Goal: Answer question/provide support

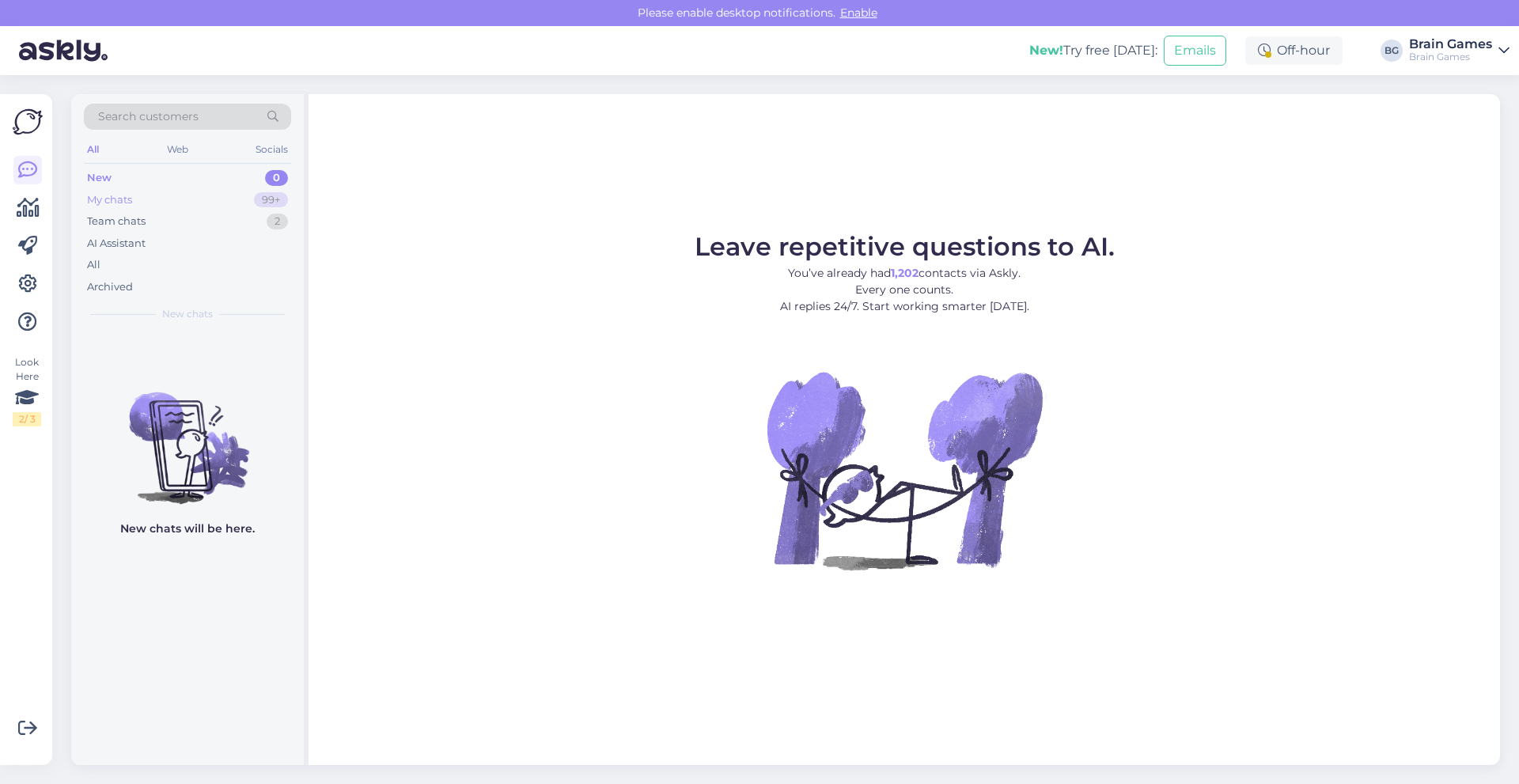
click at [99, 200] on div "My chats" at bounding box center [110, 200] width 45 height 16
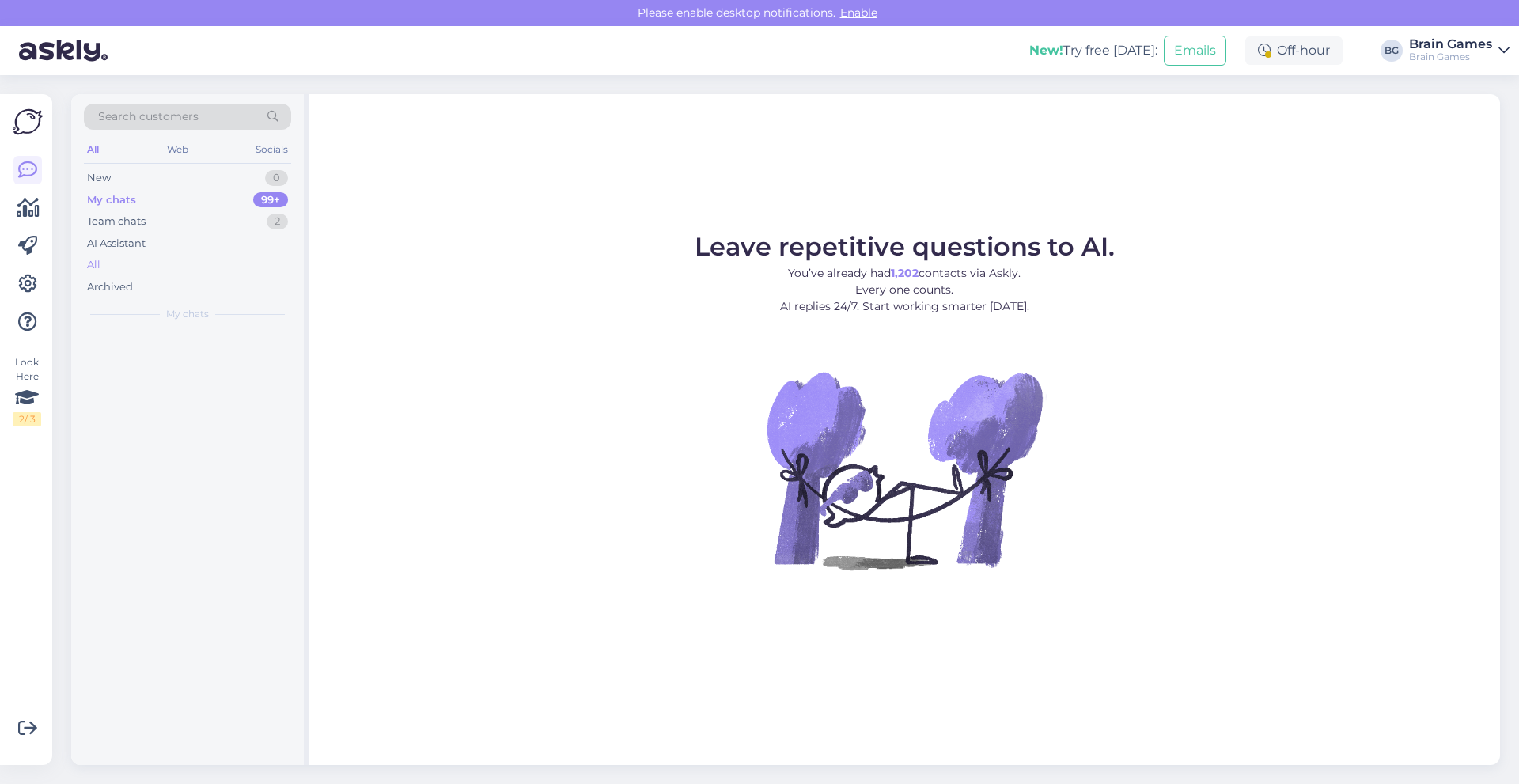
click at [117, 270] on div "All" at bounding box center [187, 265] width 207 height 22
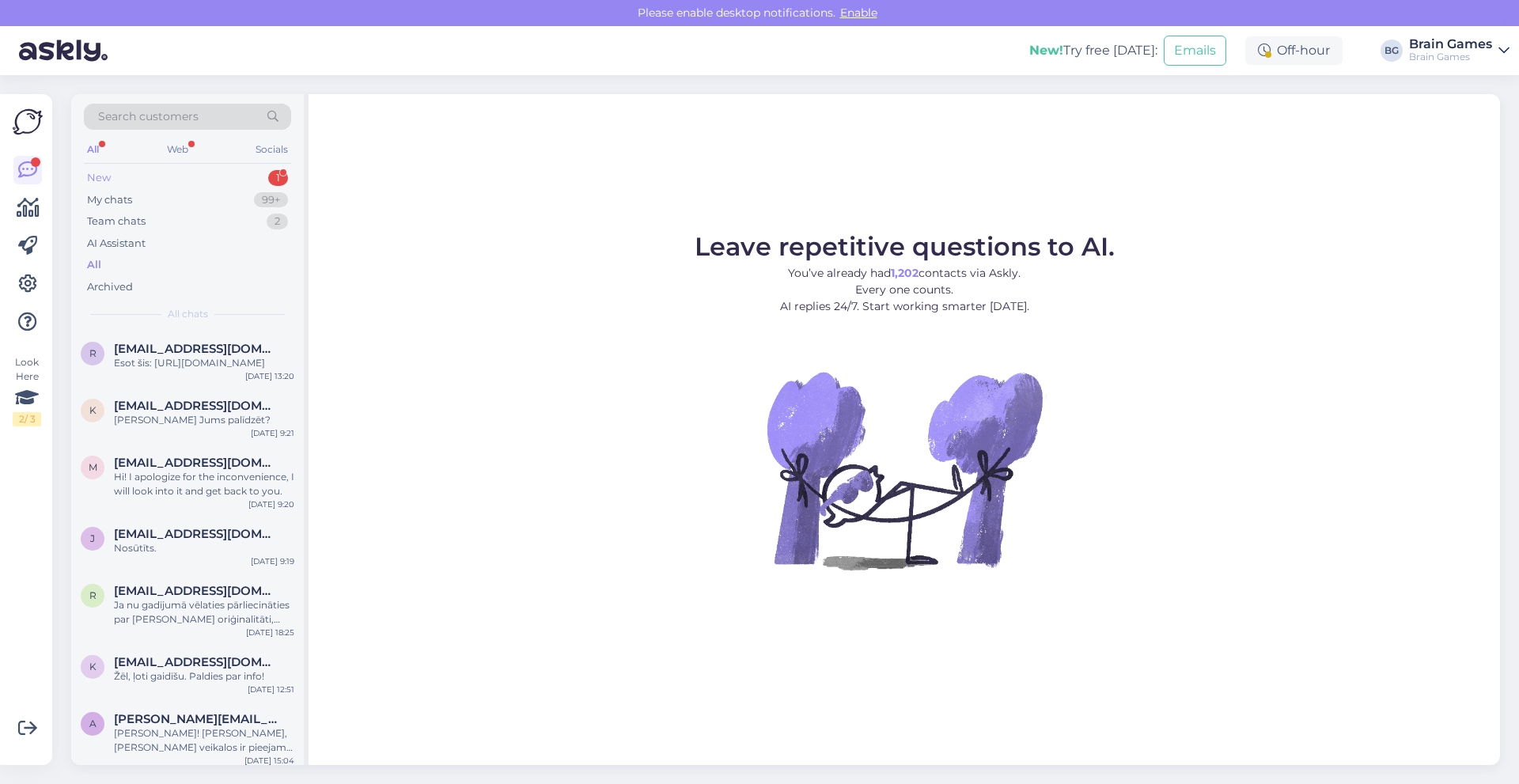
click at [142, 179] on div "New 1" at bounding box center [187, 178] width 207 height 22
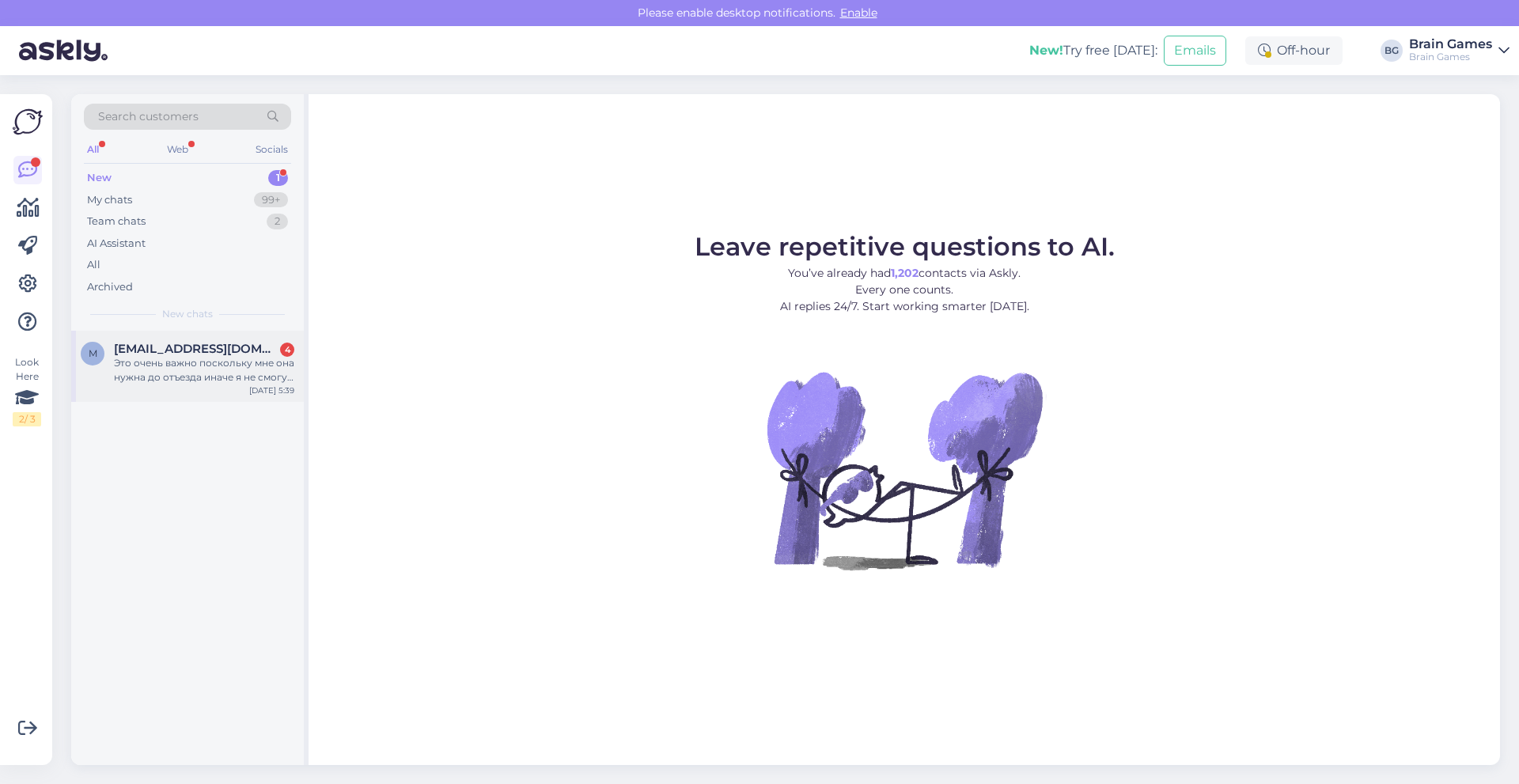
click at [161, 346] on span "[EMAIL_ADDRESS][DOMAIN_NAME]" at bounding box center [196, 348] width 165 height 14
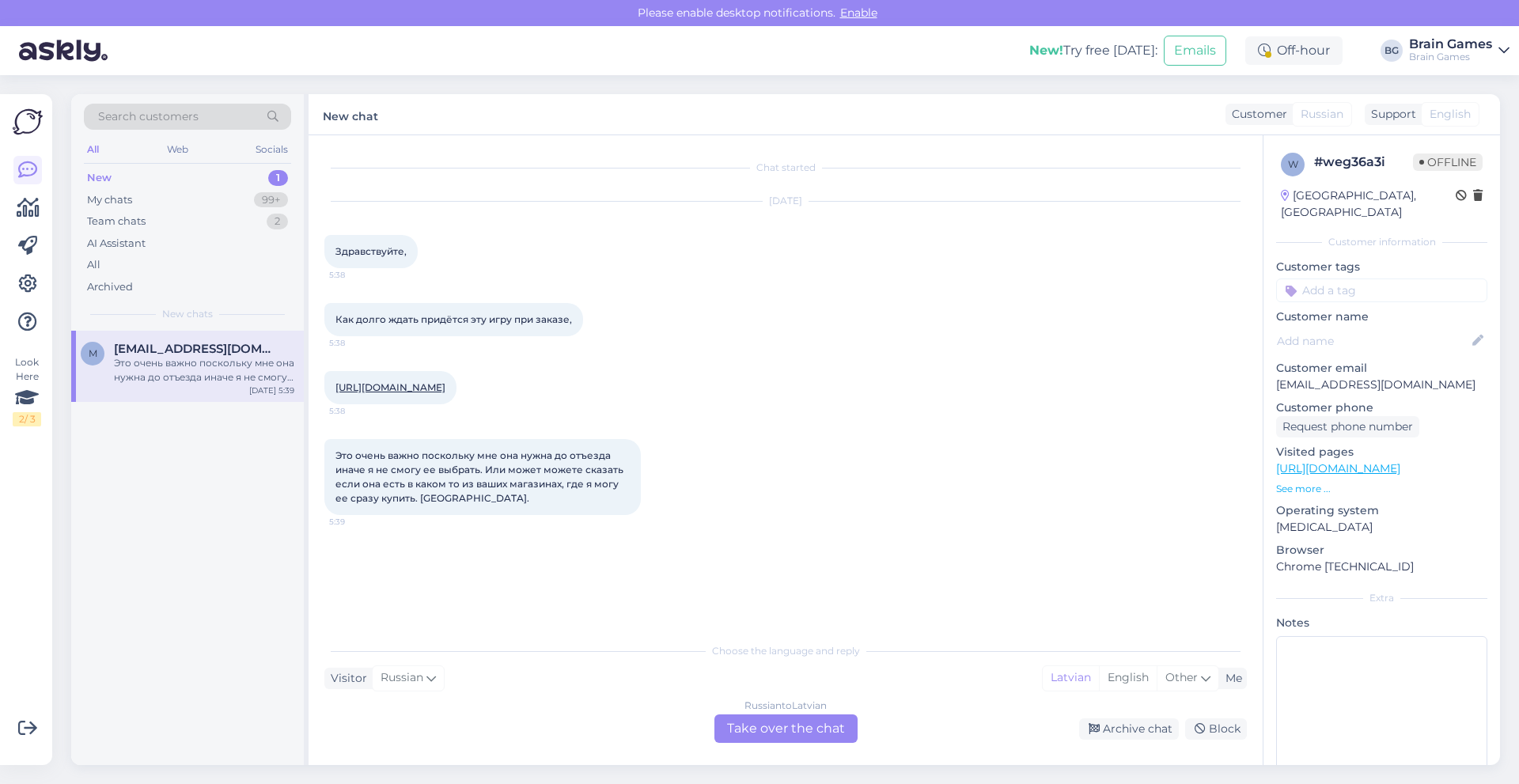
click at [742, 726] on div "Russian to Latvian Take over the chat" at bounding box center [786, 728] width 144 height 29
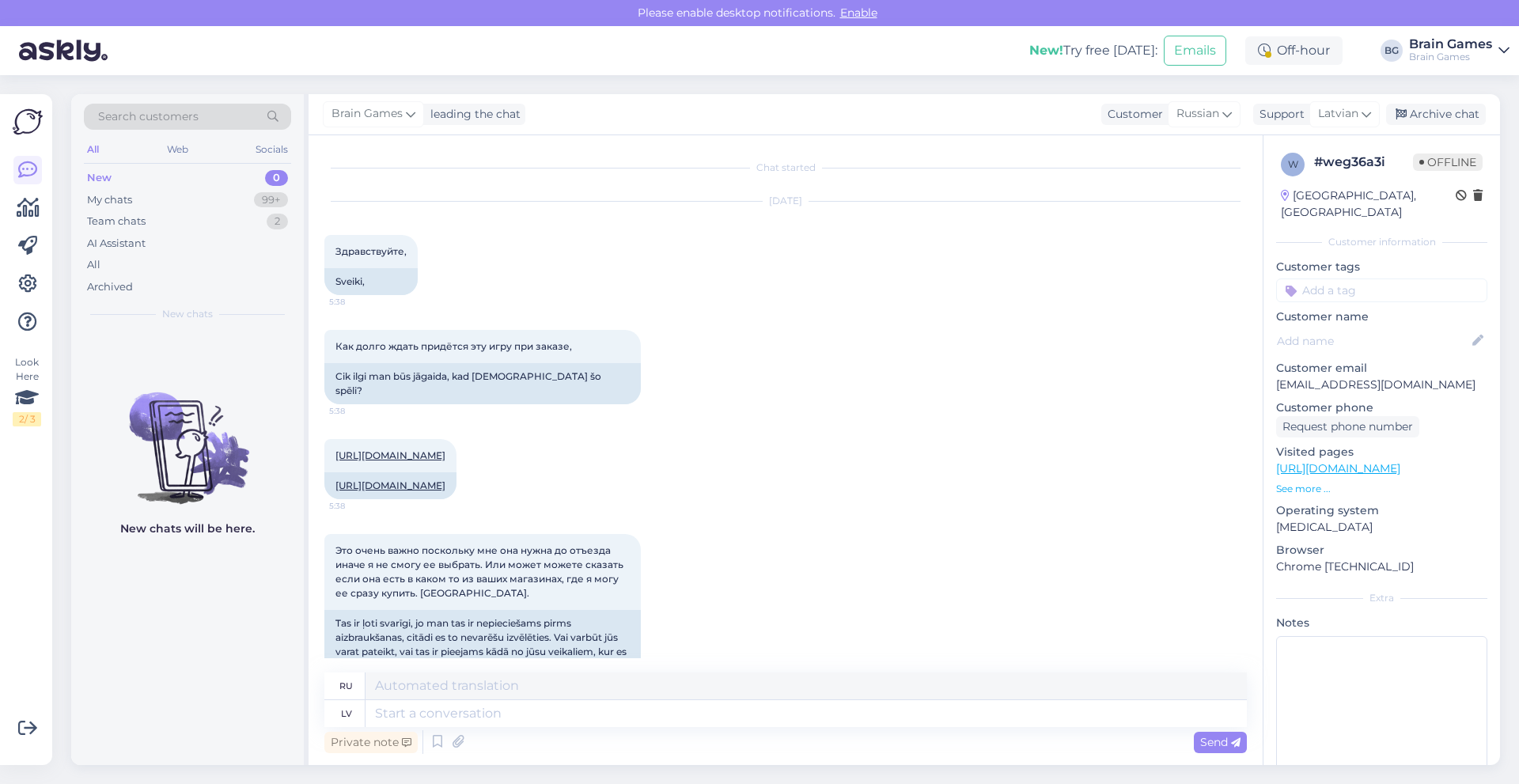
scroll to position [138, 0]
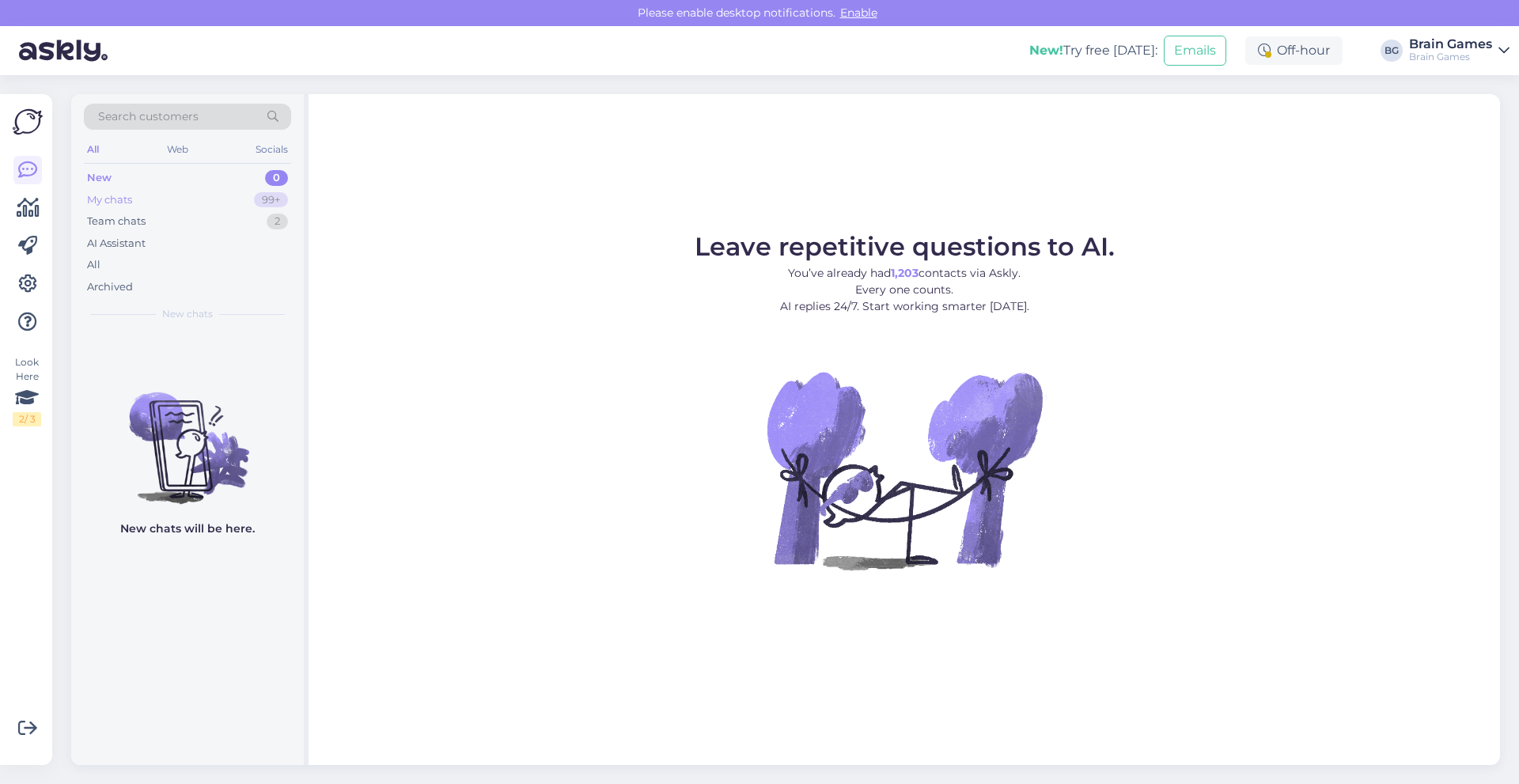
click at [117, 202] on div "My chats" at bounding box center [110, 200] width 45 height 16
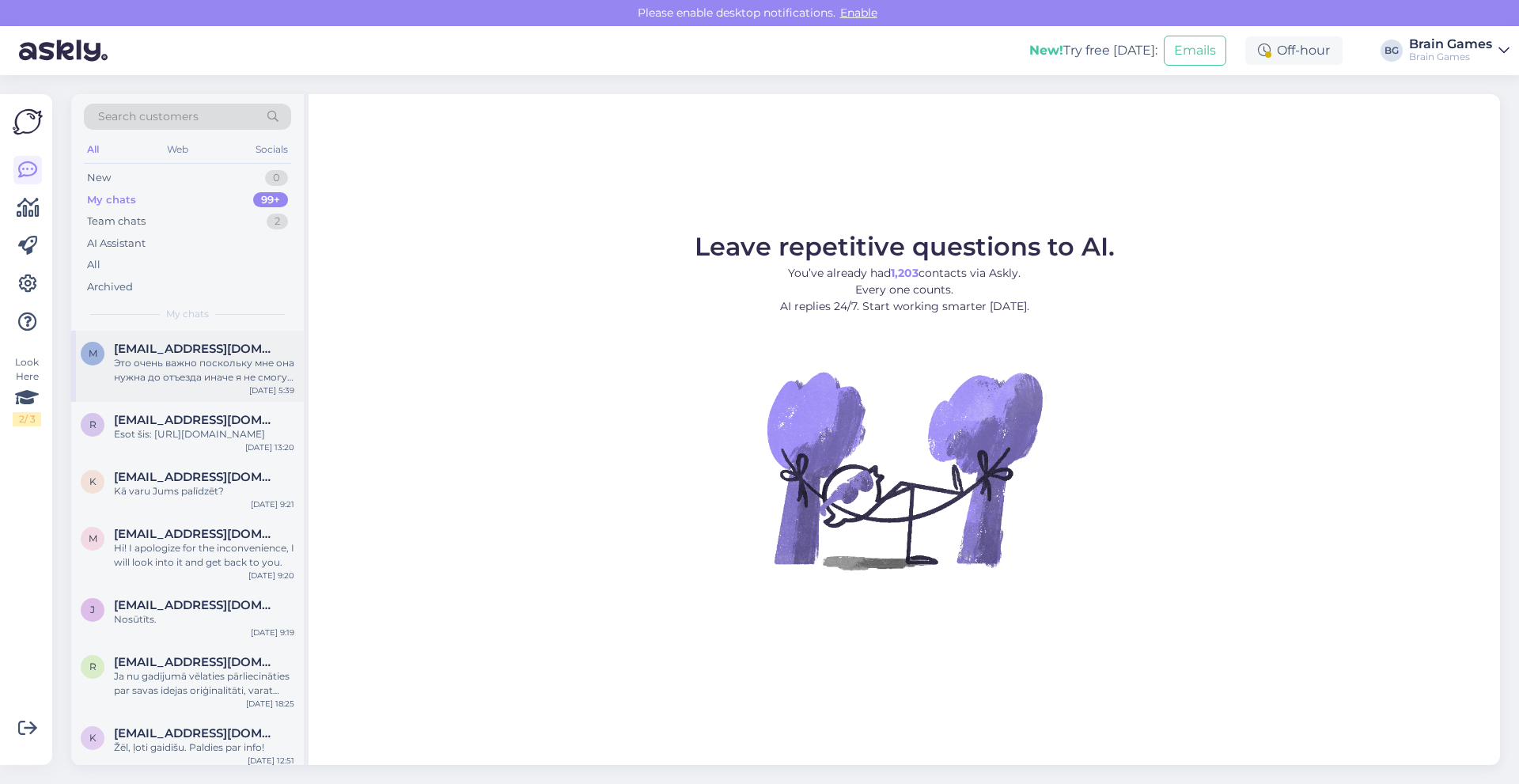
click at [165, 344] on span "[EMAIL_ADDRESS][DOMAIN_NAME]" at bounding box center [196, 348] width 165 height 14
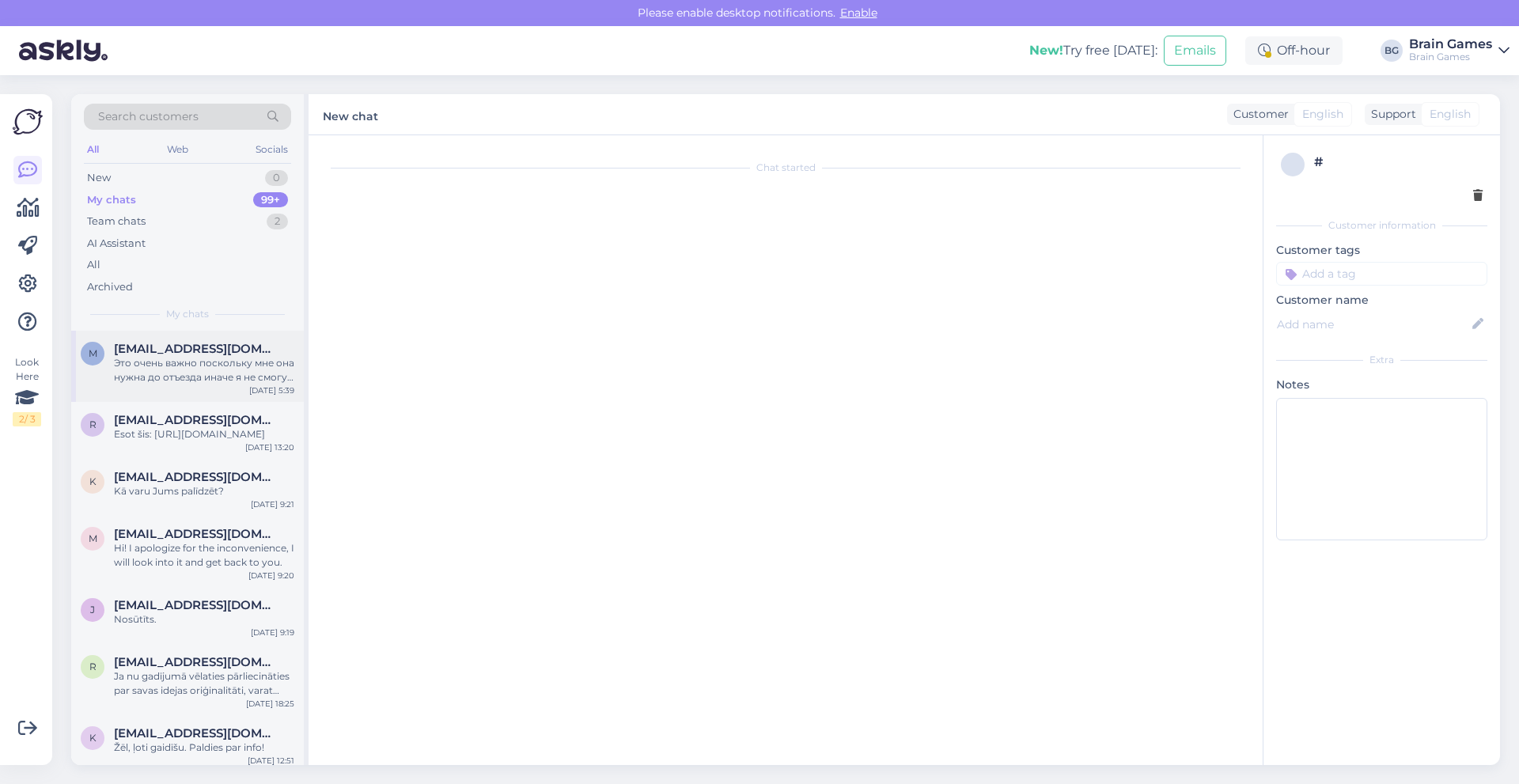
click at [246, 361] on div "Это очень важно поскольку мне она нужна до отъезда иначе я не смогу ее выбрать.…" at bounding box center [204, 370] width 180 height 29
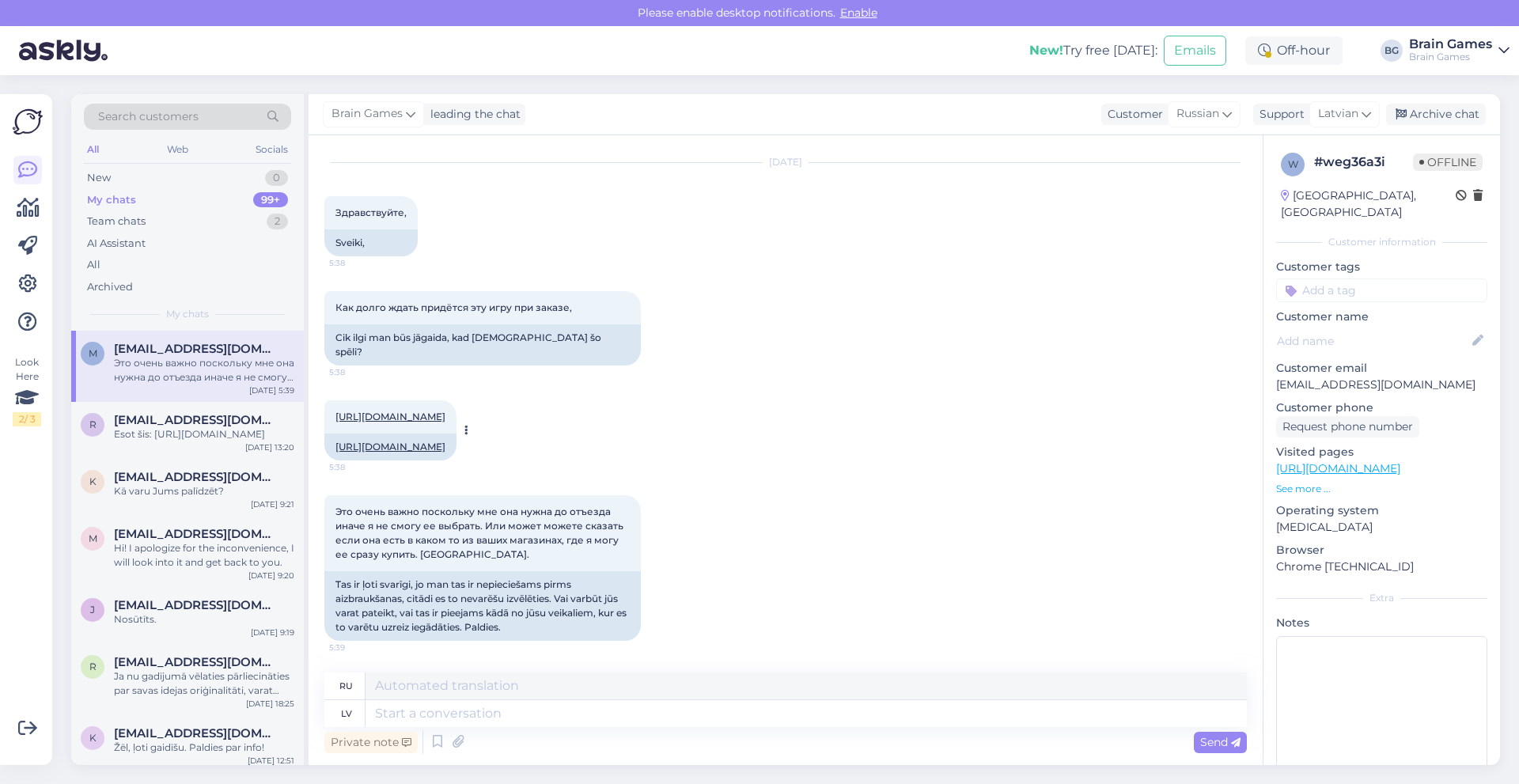
scroll to position [104, 0]
click at [446, 410] on link "[URL][DOMAIN_NAME]" at bounding box center [389, 416] width 110 height 12
click at [536, 709] on textarea at bounding box center [806, 713] width 881 height 27
type textarea "Labdien!"
type textarea "Привет!"
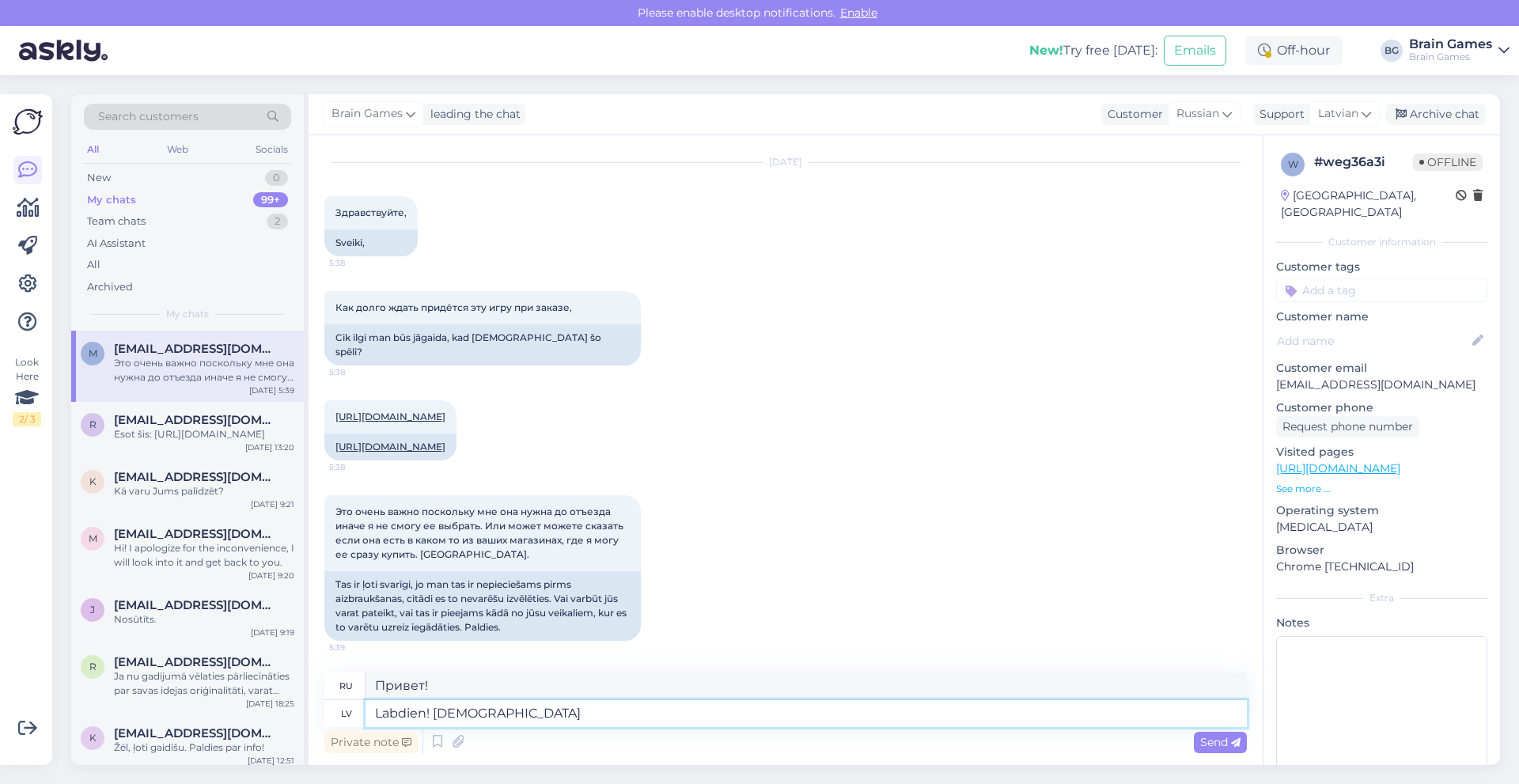
type textarea "Labdien! [DEMOGRAPHIC_DATA]"
type textarea "Здравствуйте! При заказе"
type textarea "Labdien! Pasūtot spēle"
type textarea "Привет! Заказываю игру."
type textarea "Labdien! Pasūtot spēle pie"
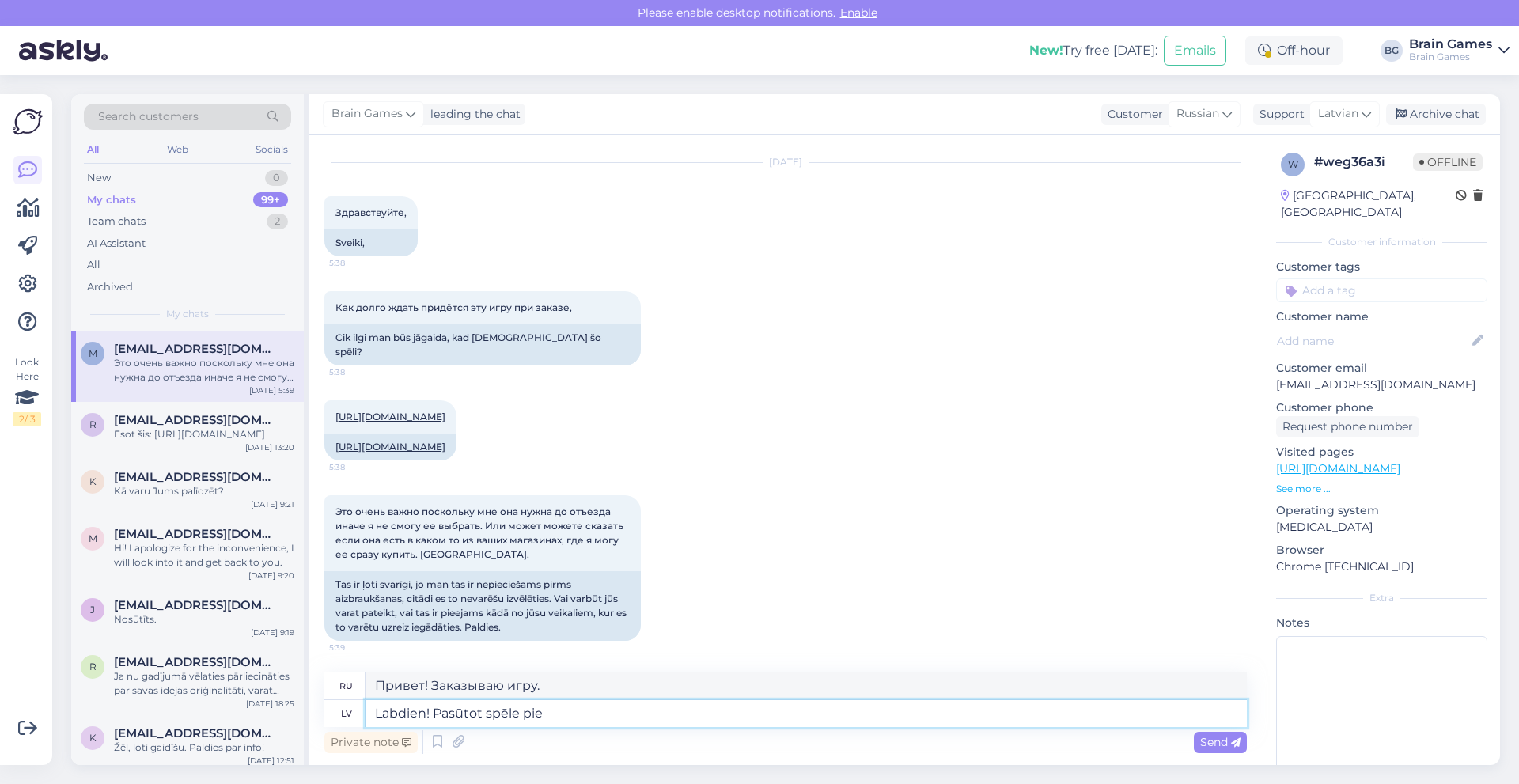
type textarea "Привет! Заказываю игру в"
type textarea "Labdien! Pasūtot spēle pie Jums no"
type textarea "Здравствуйте! Заказываю у вас игру."
type textarea "Labdien! Pasūtot spēle pie Jums nonāktu"
type textarea "Здравствуйте! После заказа игры она будет вам доставлена."
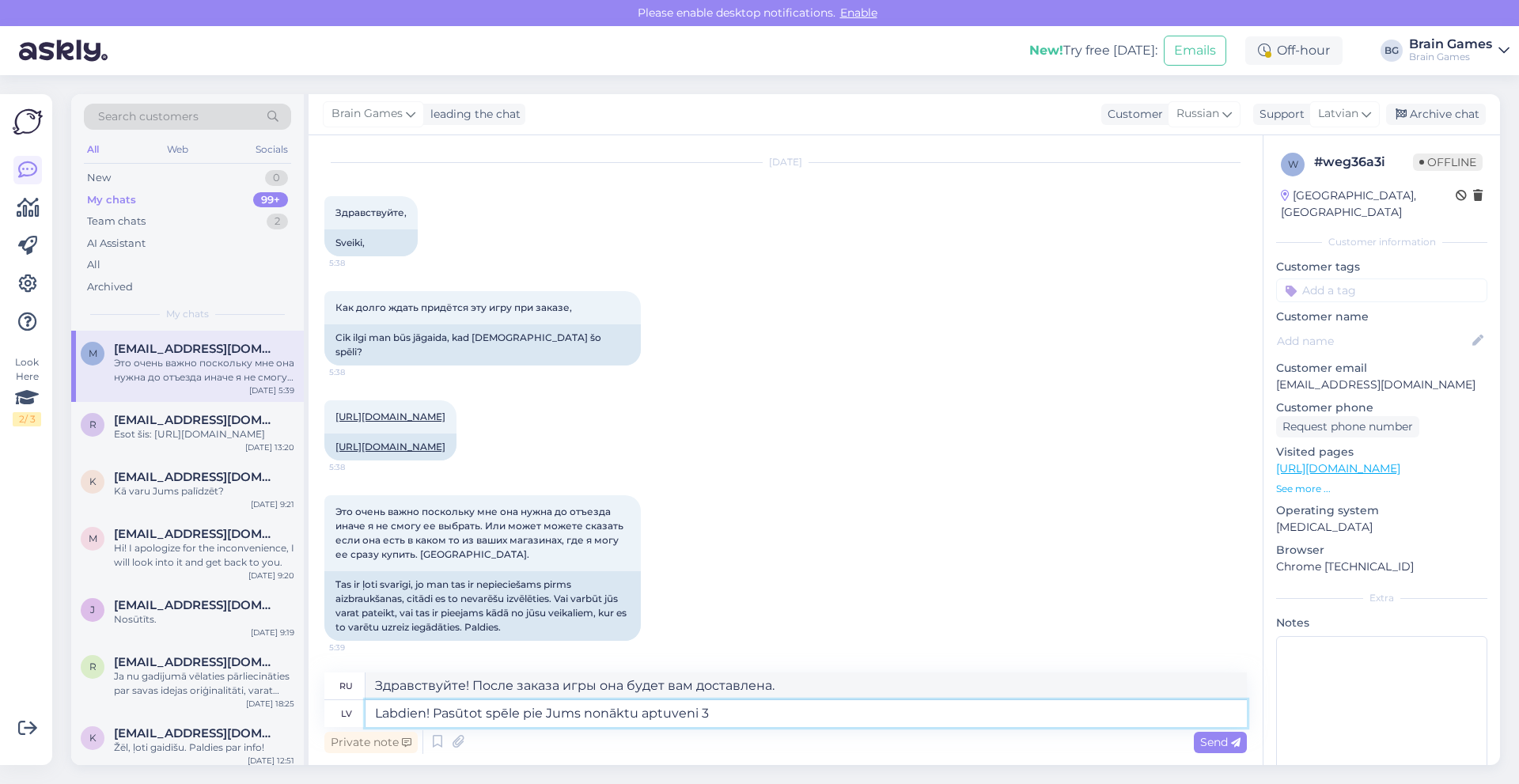
type textarea "Labdien! Pasūtot spēle pie Jums nonāktu aptuveni 3"
type textarea "Здравствуйте! Если вы закажете игру, она прибудет к вам примерно через"
type textarea "Labdien! Pasūtot spēle pie Jums nonāktu aptuveni 3 d"
type textarea "Здравствуйте! При заказе игры, она прибудет примерно через 3"
type textarea "Labdien! Pasūtot spēle pie Jums nonāktu aptuveni 3 darbadienu l"
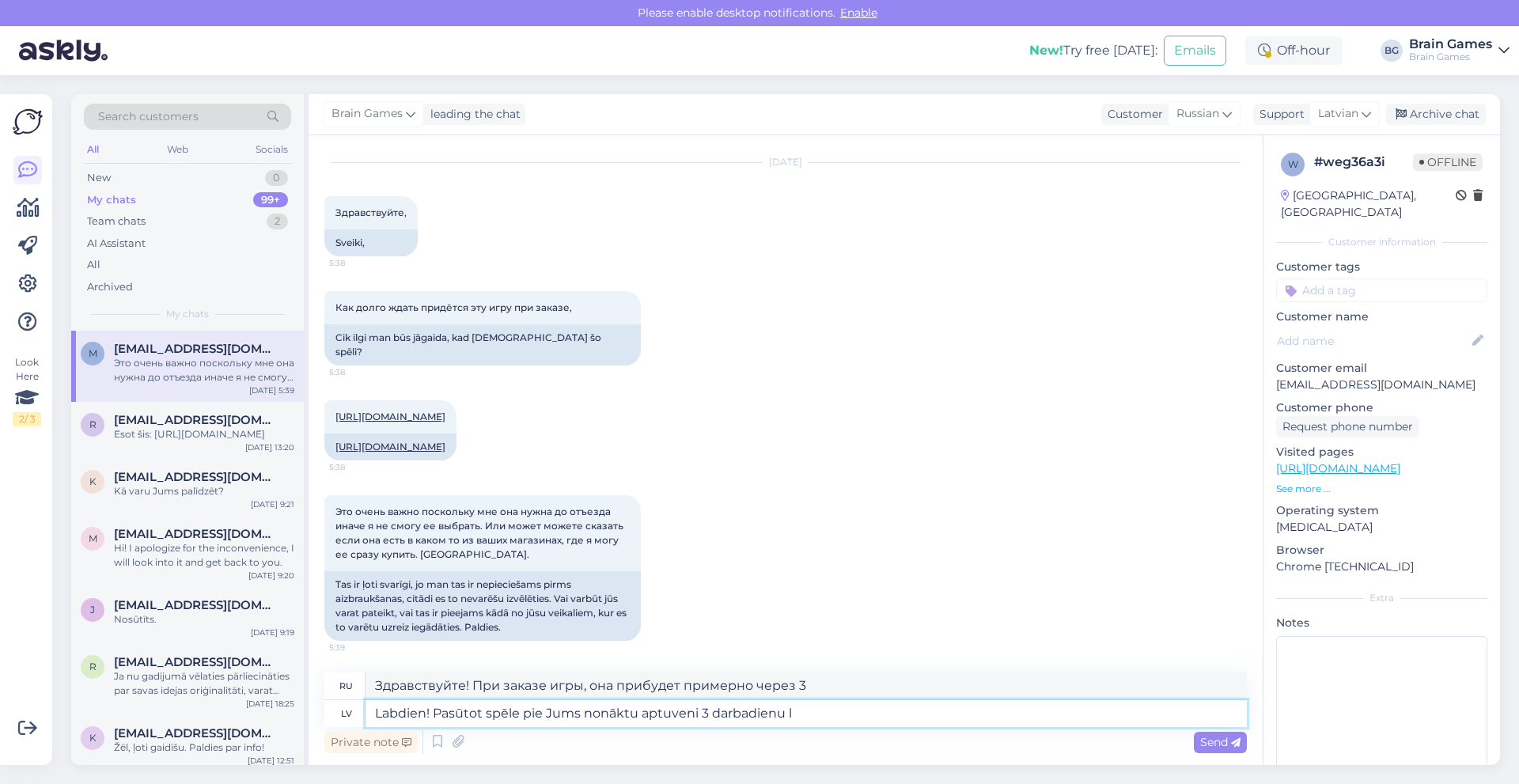
type textarea "Здравствуйте! При заказе игра будет доставлена вам примерно через 3 рабочих дня."
type textarea "Labdien! Pasūtot spēle pie Jums nonāktu aptuveni 3 darbadienu laikā, bet"
type textarea "Здравствуйте! При заказе игра прибудет к вам примерно через 3 рабочих дня."
type textarea "Labdien! Pasūtot spēle pie Jums nonāktu aptuveni 3 darbadienu laikā, bet d"
type textarea "Здравствуйте! При заказе игра прибудет к вам примерно через 3 рабочих дня, но"
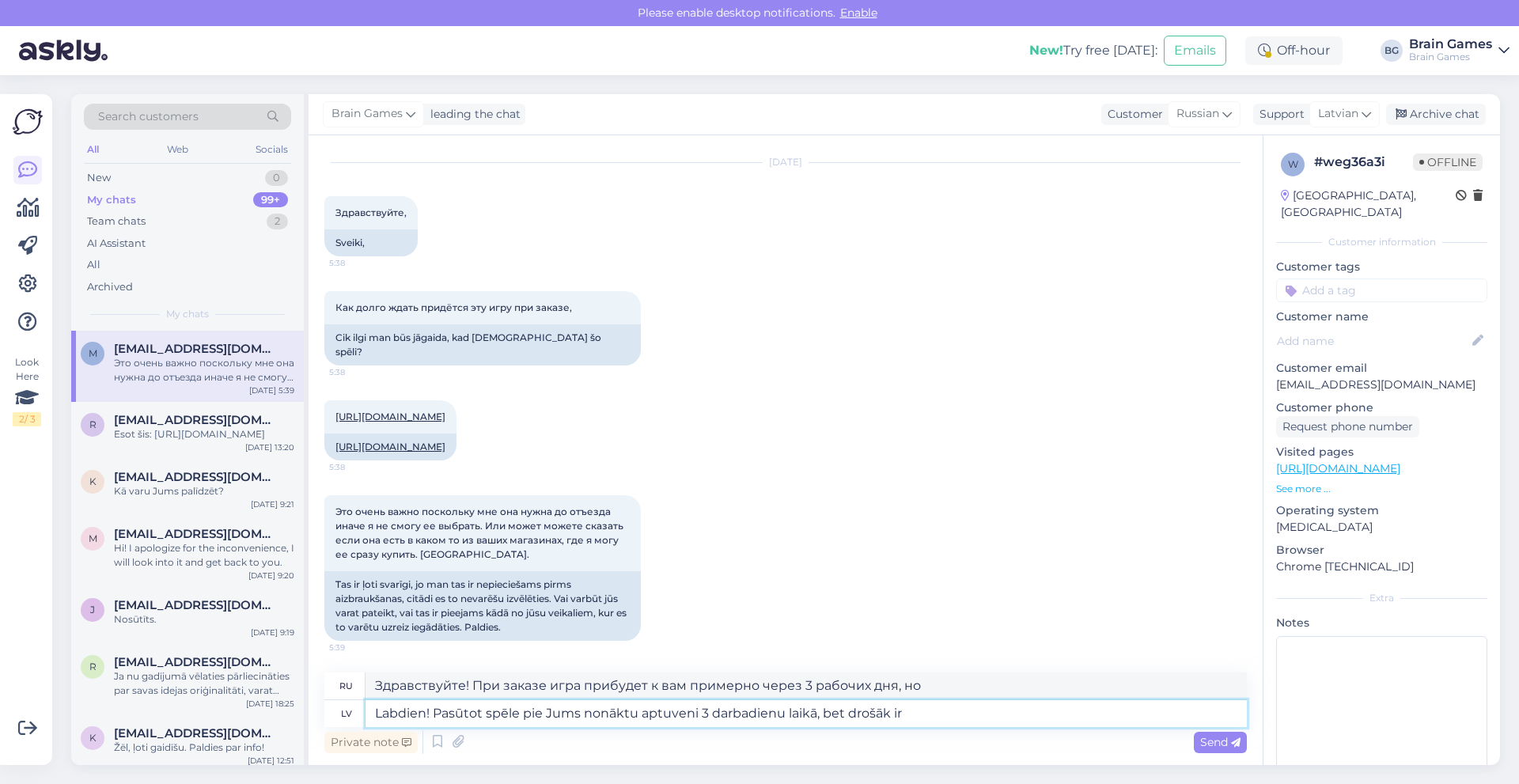
type textarea "Labdien! Pasūtot spēle pie Jums nonāktu aptuveni 3 darbadienu laikā, bet drošāk…"
type textarea "Здравствуйте! Если вы закажете игру, она придёт к вам примерно через 3 рабочих …"
type textarea "Labdien! Pasūtot spēle pie Jums nonāktu aptuveni 3 darbadienu laikā, bet drošāk…"
type textarea "Здравствуйте! Если вы закажете игру, она придёт к вам примерно через 3 рабочих …"
type textarea "Labdien! Pasūtot spēle pie Jums nonāktu aptuveni 3 darbadienu laikā, bet drošāk…"
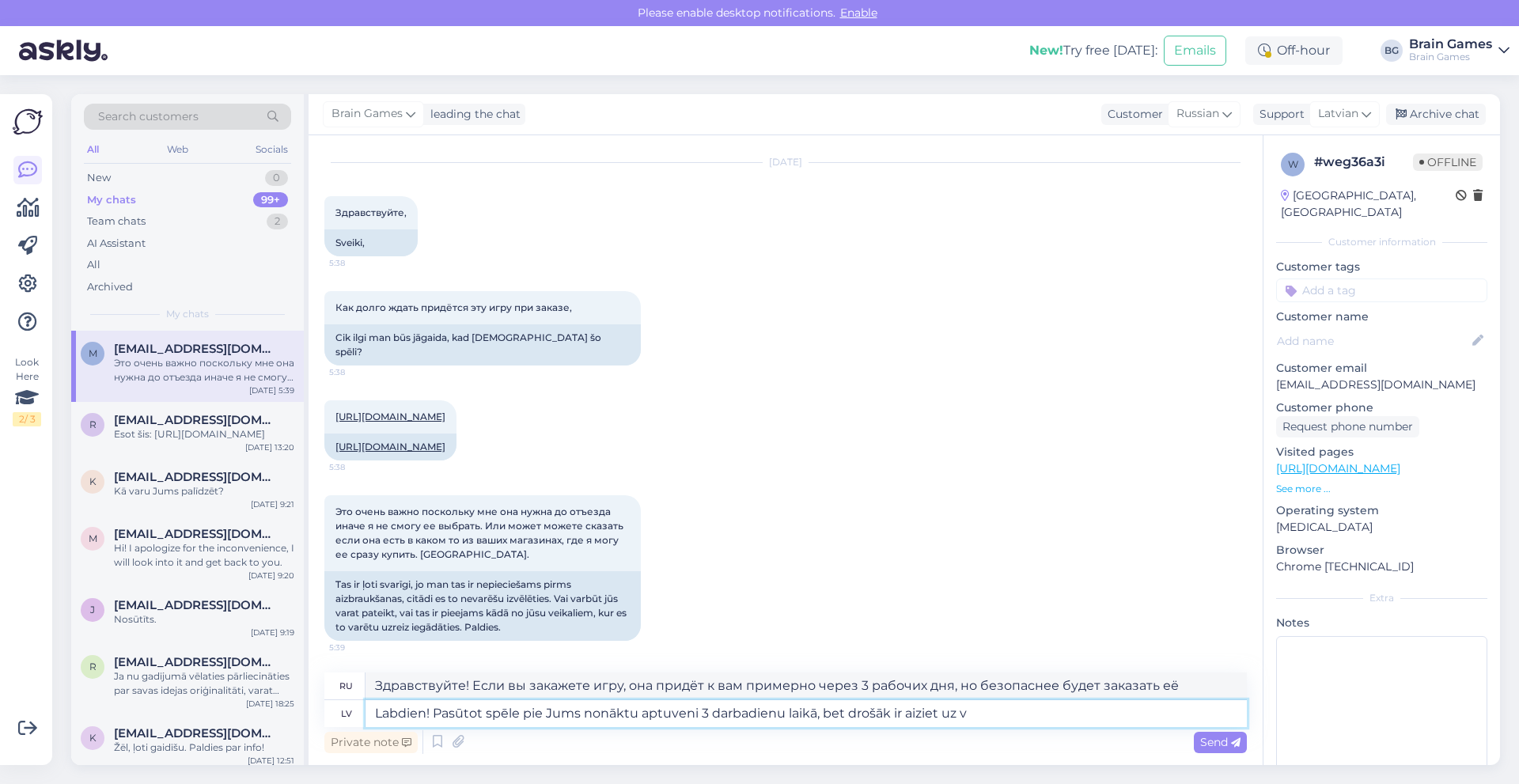
type textarea "Здравствуйте! Если вы закажете игру, она придёт к вам примерно через 3 рабочих …"
type textarea "Labdien! Pasūtot spēle pie Jums nonāktu aptuveni 3 darbadienu laikā, bet drošāk…"
type textarea "Здравствуйте! Если закажете игру, она придёт примерно через 3 рабочих дня, но б…"
type textarea "Labdien! Pasūtot spēle pie Jums nonāktu aptuveni 3 darbadienu laikā, bet drošāk…"
type textarea "Здравствуйте! Если вы закажете игру, она придёт к вам примерно через 3 рабочих …"
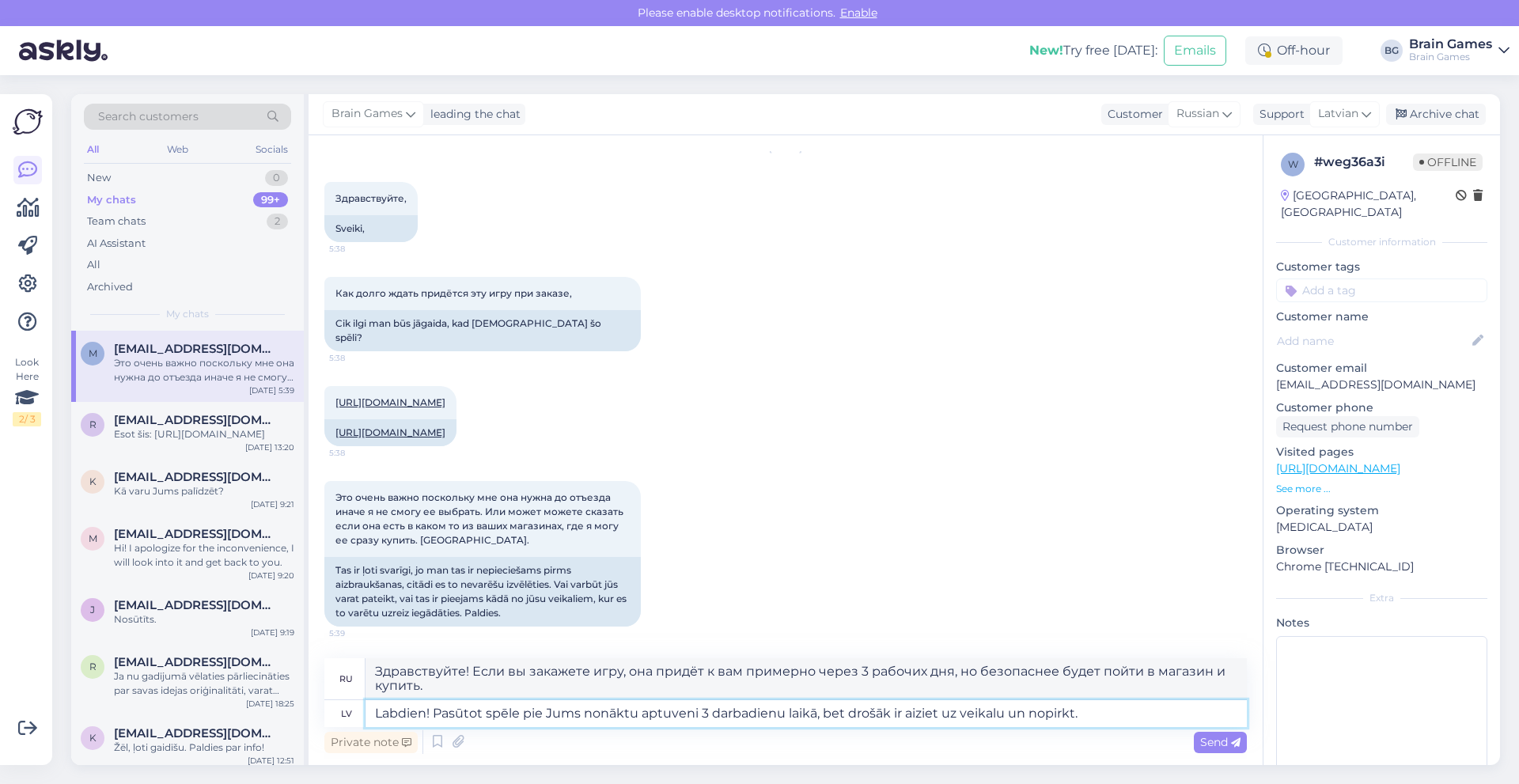
type textarea "Labdien! Pasūtot spēle pie Jums nonāktu aptuveni 3 darbadienu laikā, bet drošāk…"
type textarea "Здравствуйте! Если вы закажете игру, она придёт к вам примерно через 3 рабочих …"
type textarea "Labdien! Pasūtot spēle pie Jums nonāktu aptuveni 3 darbadienu laikā, bet drošāk…"
type textarea "Здравствуйте! Если вы закажете игру, она придёт к вам примерно через 3 рабочих …"
type textarea "Labdien! Pasūtot spēle pie Jums nonāktu aptuveni 3 darbadienu laikā, bet drošāk…"
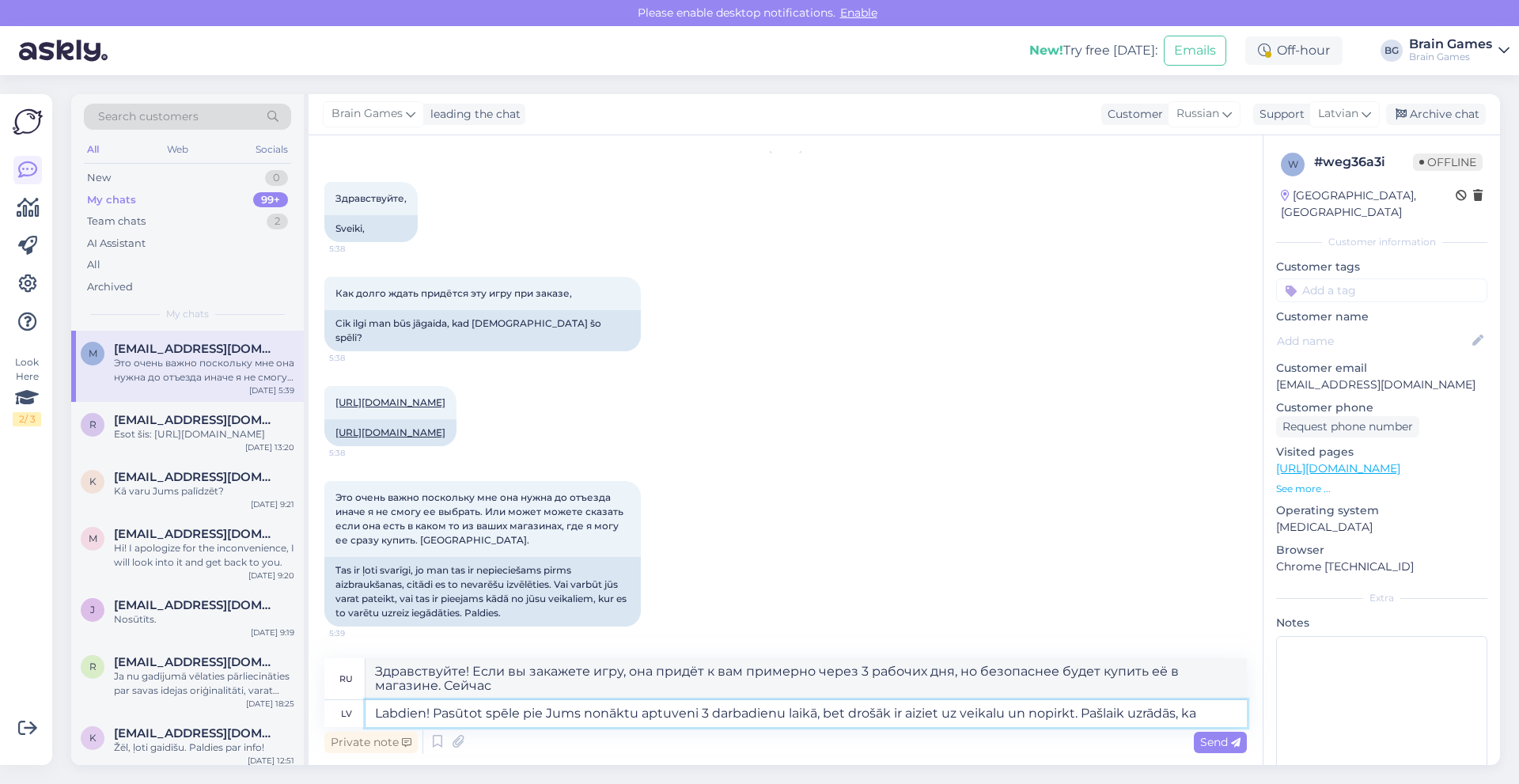
type textarea "Здравствуйте! Если вы закажете игру, она придёт к вам примерно через 3 рабочих …"
type textarea "Labdien! Pasūtot spēle pie Jums nonāktu aptuveni 3 darbadienu laikā, bet drošāk…"
type textarea "Здравствуйте! Если вы закажете игру, она должна прийти примерно через 3 рабочих…"
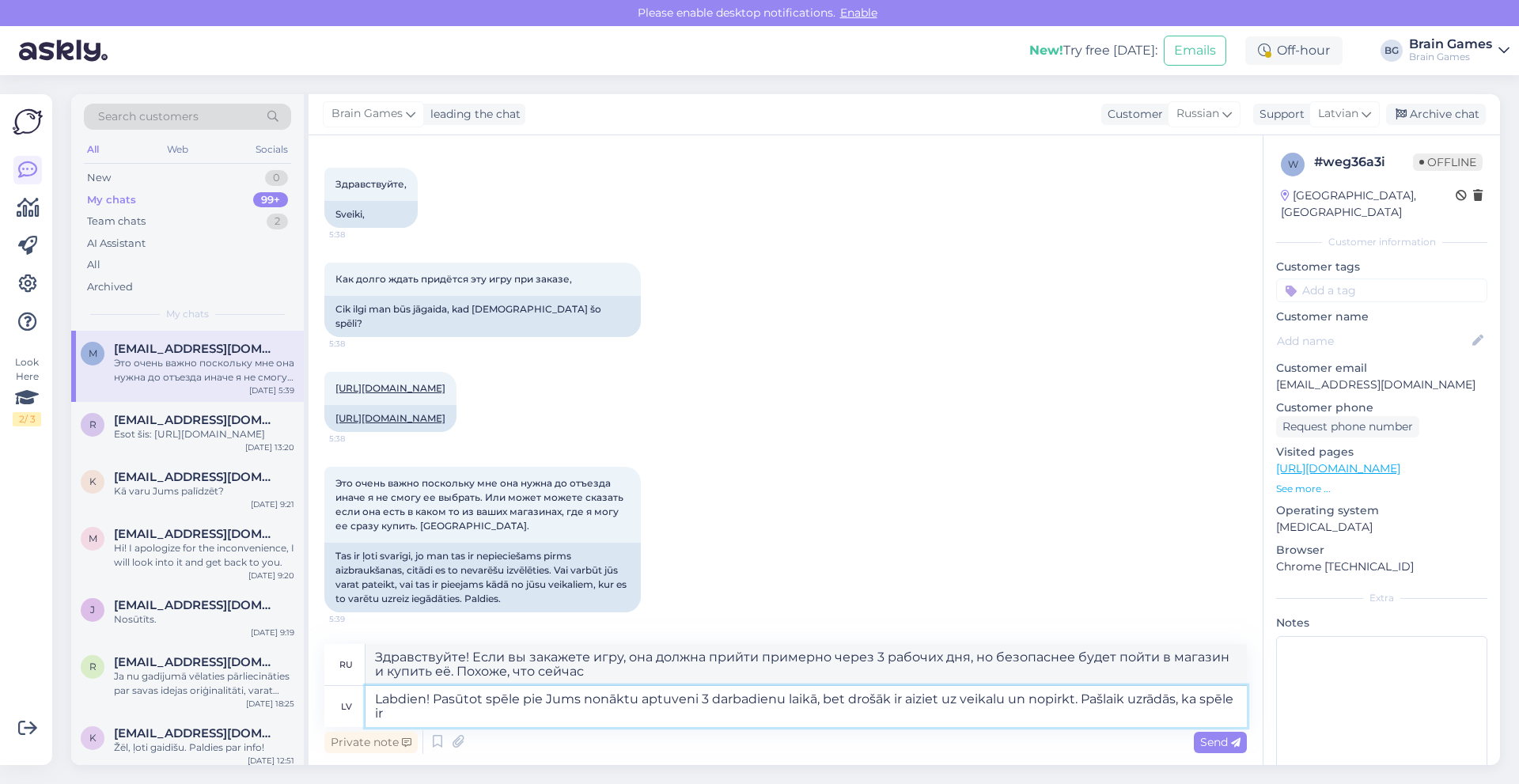
type textarea "Labdien! Pasūtot spēle pie Jums nonāktu aptuveni 3 darbadienu laikā, bet drošāk…"
type textarea "Здравствуйте! Если вы закажете игру, она должна прийти примерно через 3 рабочих…"
type textarea "Labdien! Pasūtot spēle pie Jums nonāktu aptuveni 3 darbadienu laikā, bet drošāk…"
type textarea "Здравствуйте! Если вы закажете игру, она придёт к вам примерно через 3 рабочих …"
type textarea "Labdien! Pasūtot spēle pie Jums nonāktu aptuveni 3 darbadienu laikā, bet drošāk…"
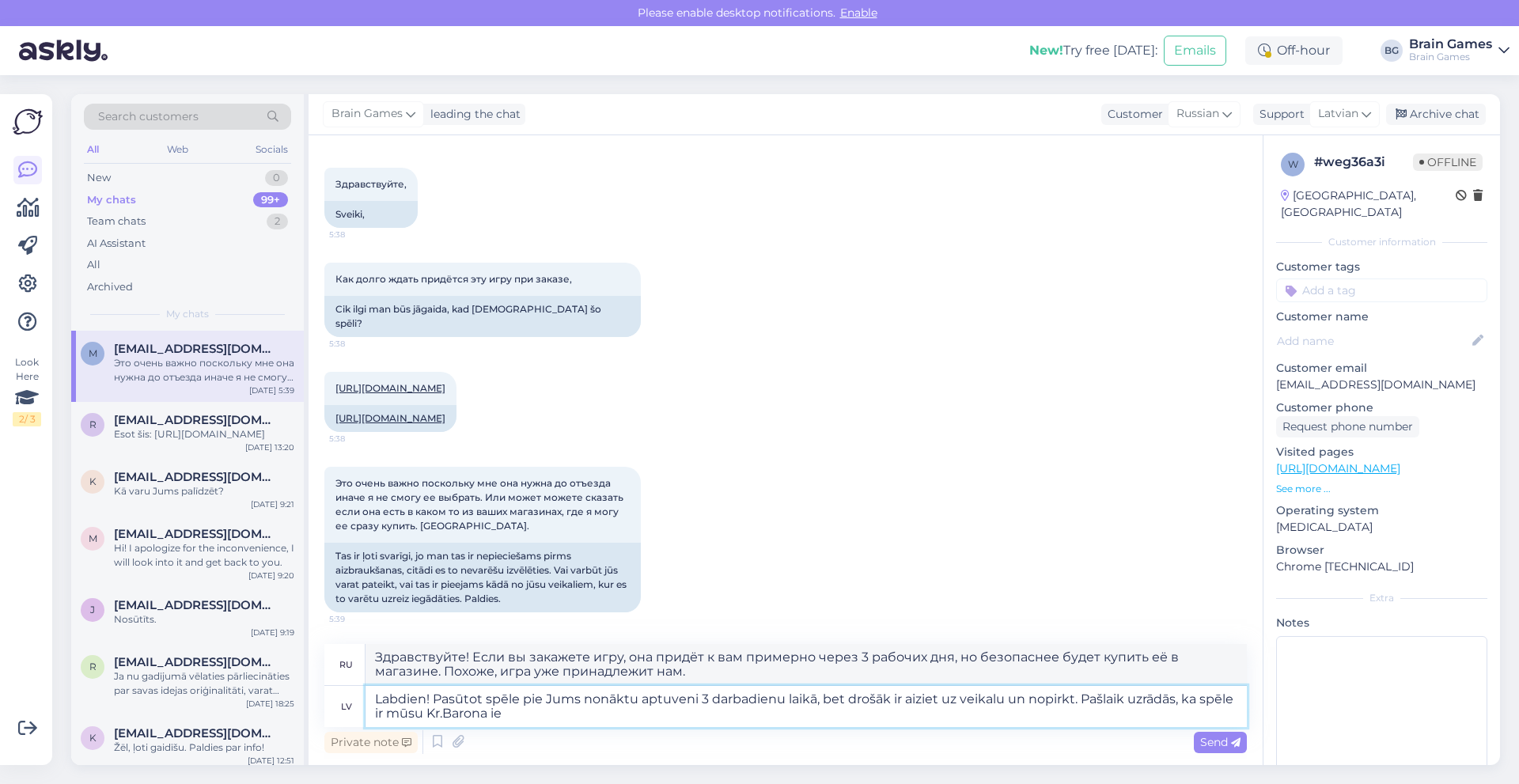
type textarea "Здравствуйте! Если вы закажете игру, она придёт к вам примерно через 3 рабочих …"
type textarea "Labdien! Pasūtot spēle pie Jums nonāktu aptuveni 3 darbadienu laikā, bet drošāk…"
type textarea "Здравствуйте! Если вы закажете игру, она придёт к вам примерно через 3 рабочих …"
type textarea "Labdien! Pasūtot spēle pie Jums nonāktu aptuveni 3 darbadienu laikā, bet drošāk…"
type textarea "Здравствуйте! Если вы закажете игру, она придёт к вам примерно через 3 рабочих …"
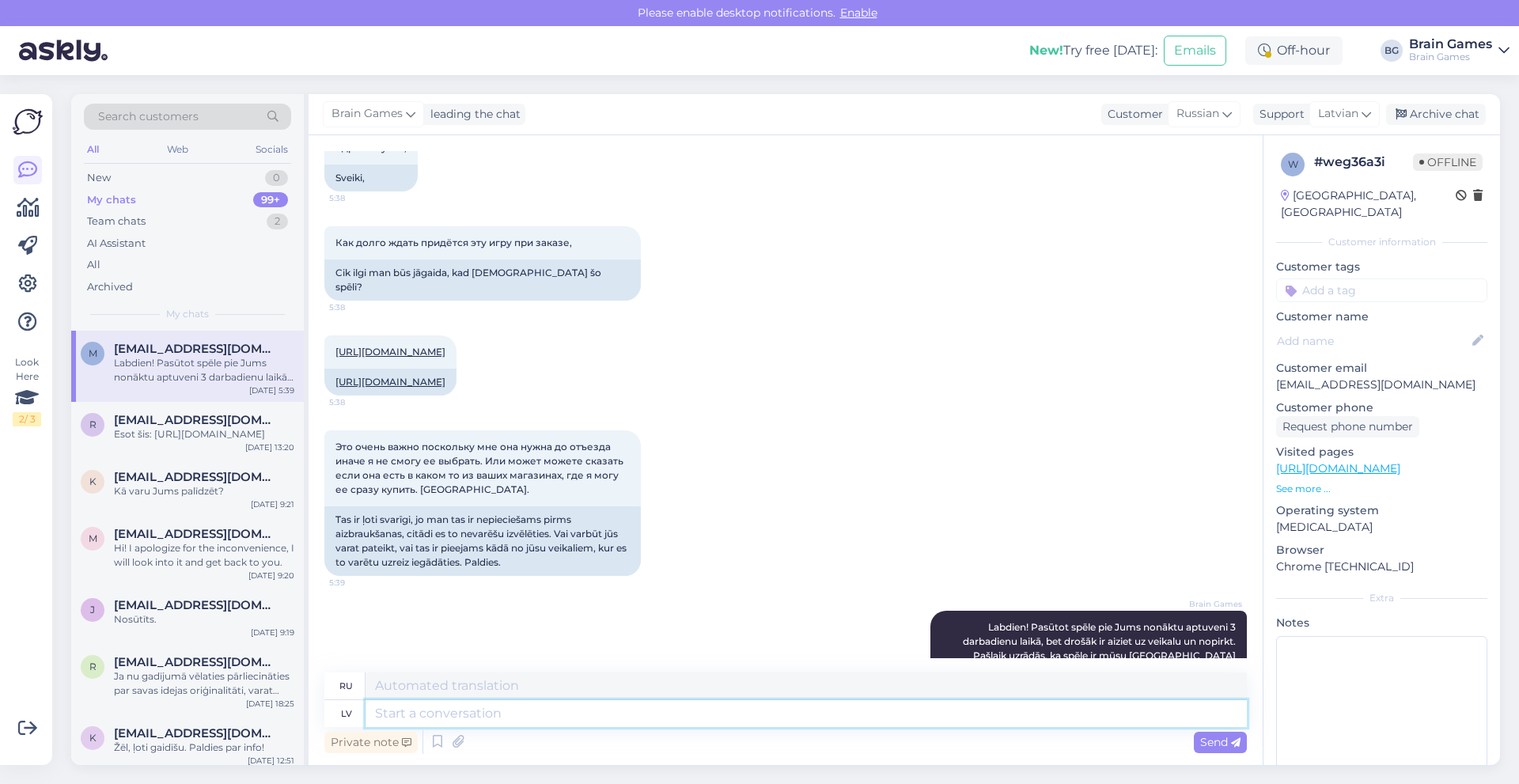
scroll to position [305, 0]
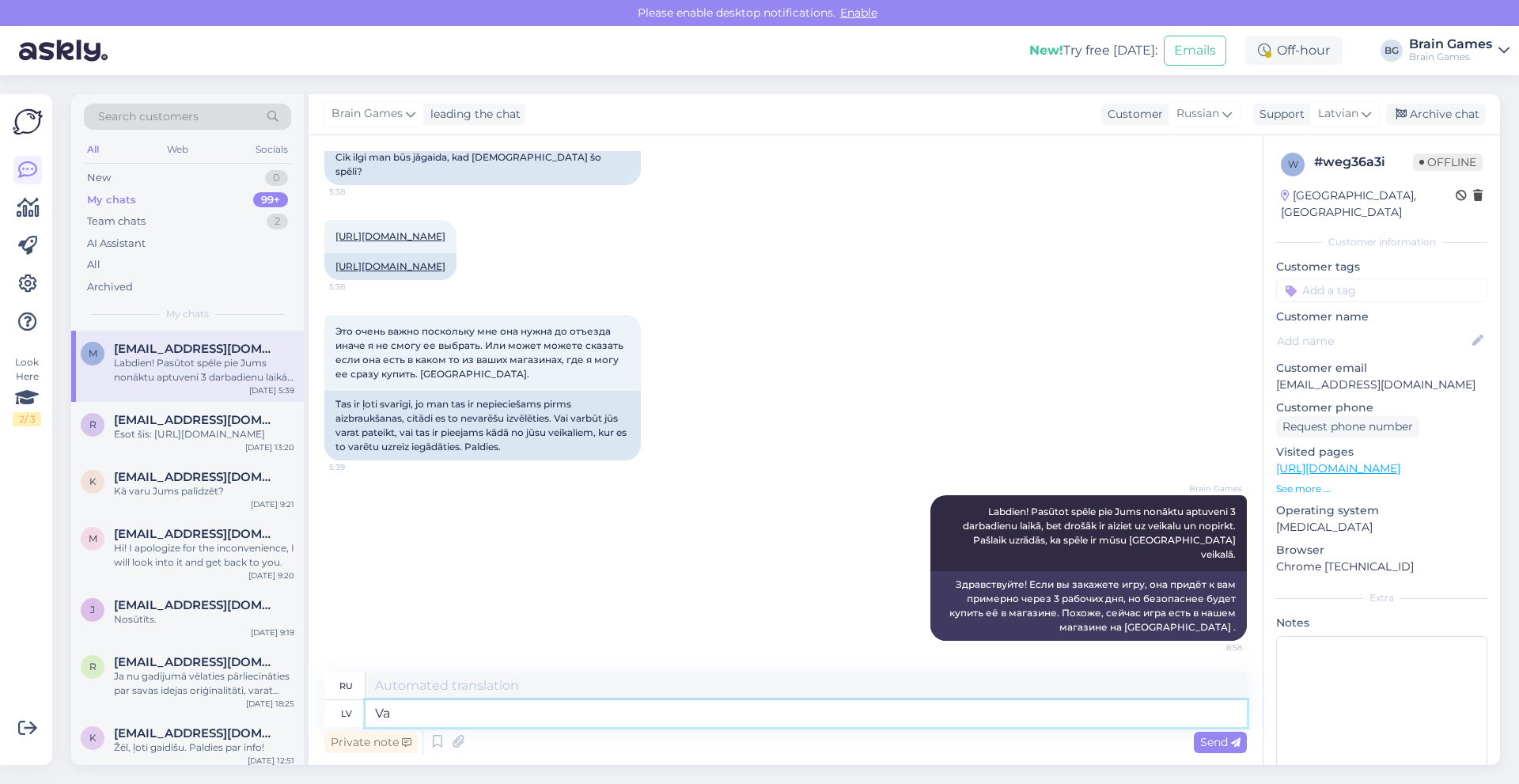
type textarea "V"
type textarea "Veikals s"
type textarea "Магазин"
type textarea "Veikals strādā no"
type textarea "Магазин открыт."
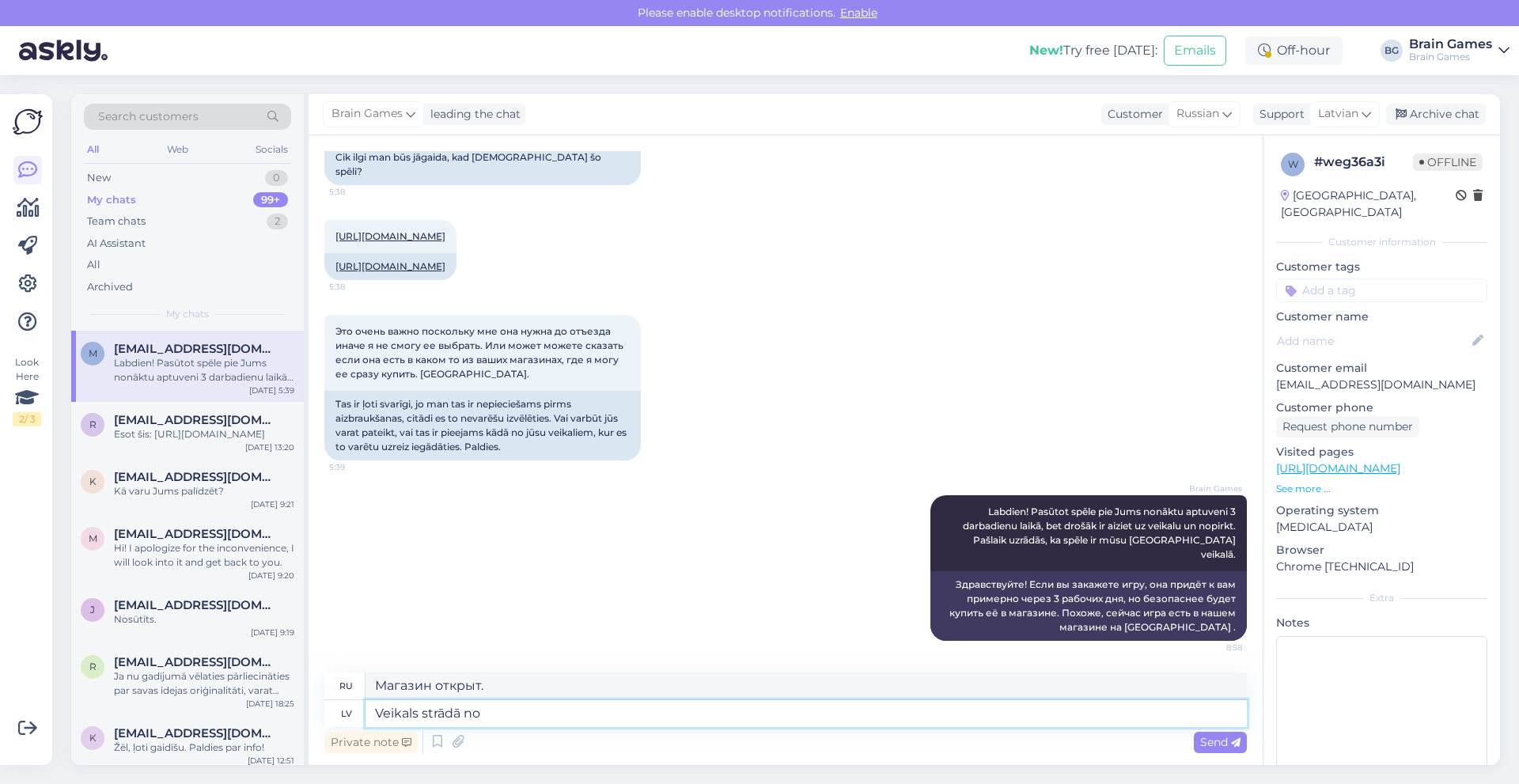
type textarea "Veikals strādā no 1"
type textarea "Магазин открыт с"
type textarea "Veikals strādā no 11:00, t"
type textarea "Магазин открыт с 11:00,"
type textarea "Veikals strādā no 11:00, tad v"
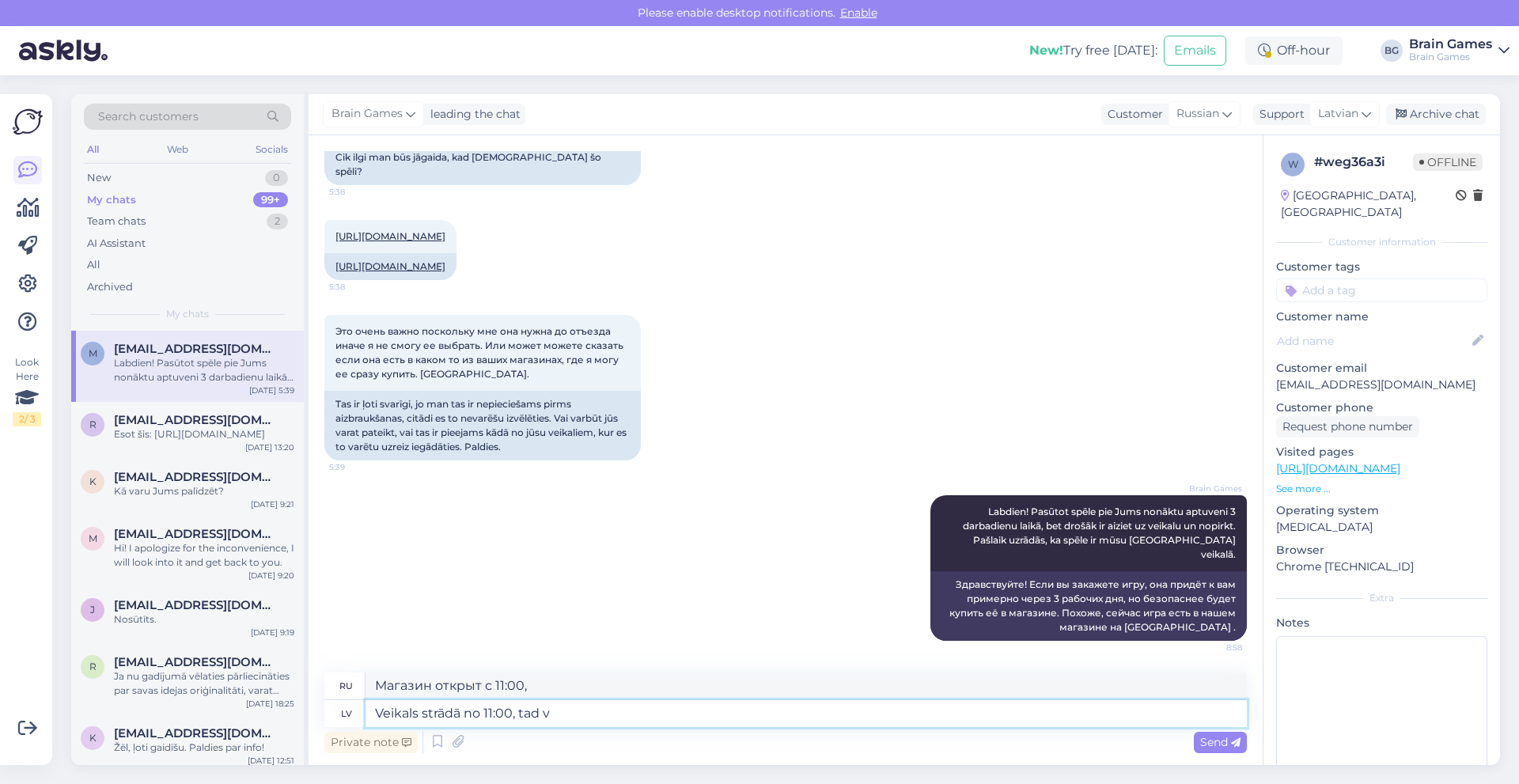
type textarea "Магазин открыт с 11:00, затем"
type textarea "Veikals strādā no 11:00, tad vajadzētu"
type textarea "Магазин открыт с 11:00, затем вам следует"
type textarea "Veikals strādā no 11:00, tad vajadzētu viņiem uz"
type textarea "Магазин открывается с 11:00, так что в это время они должны быть там."
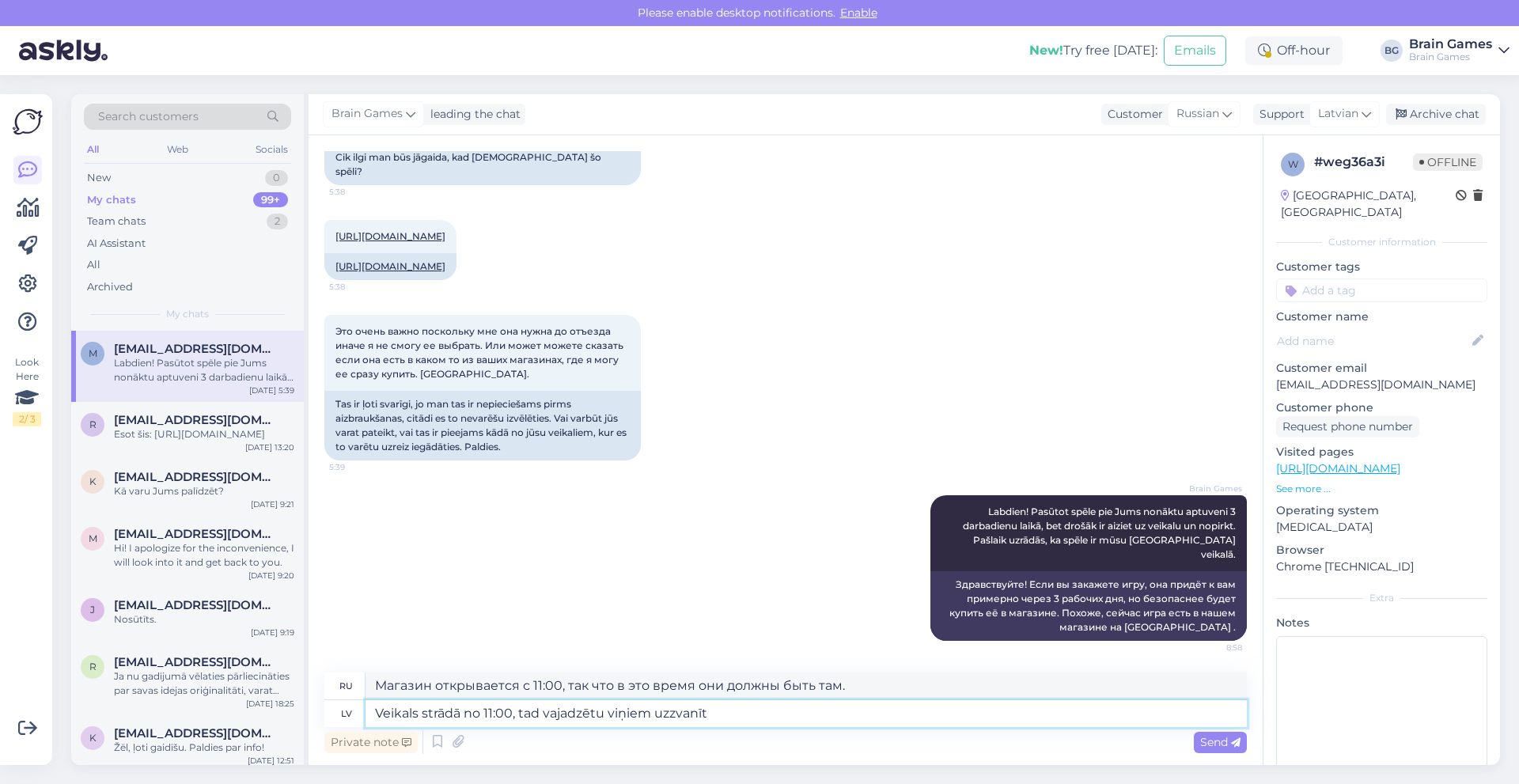
type textarea "Veikals strādā no 11:00, tad vajadzētu viņiem uzzvanīt"
type textarea "Магазин открыт с 11:00, поэтому вам следует позвонить им в это время."
type textarea "Veikals strādā no 11:00, tad vajadzētu viņiem uzzvanīt un pā"
type textarea "Магазин открыт с 11:00, поэтому вам следует позвонить им и"
type textarea "Veikals strādā no 11:00, tad vajadzētu viņiem uzzvanīt un pārliecināties, ka"
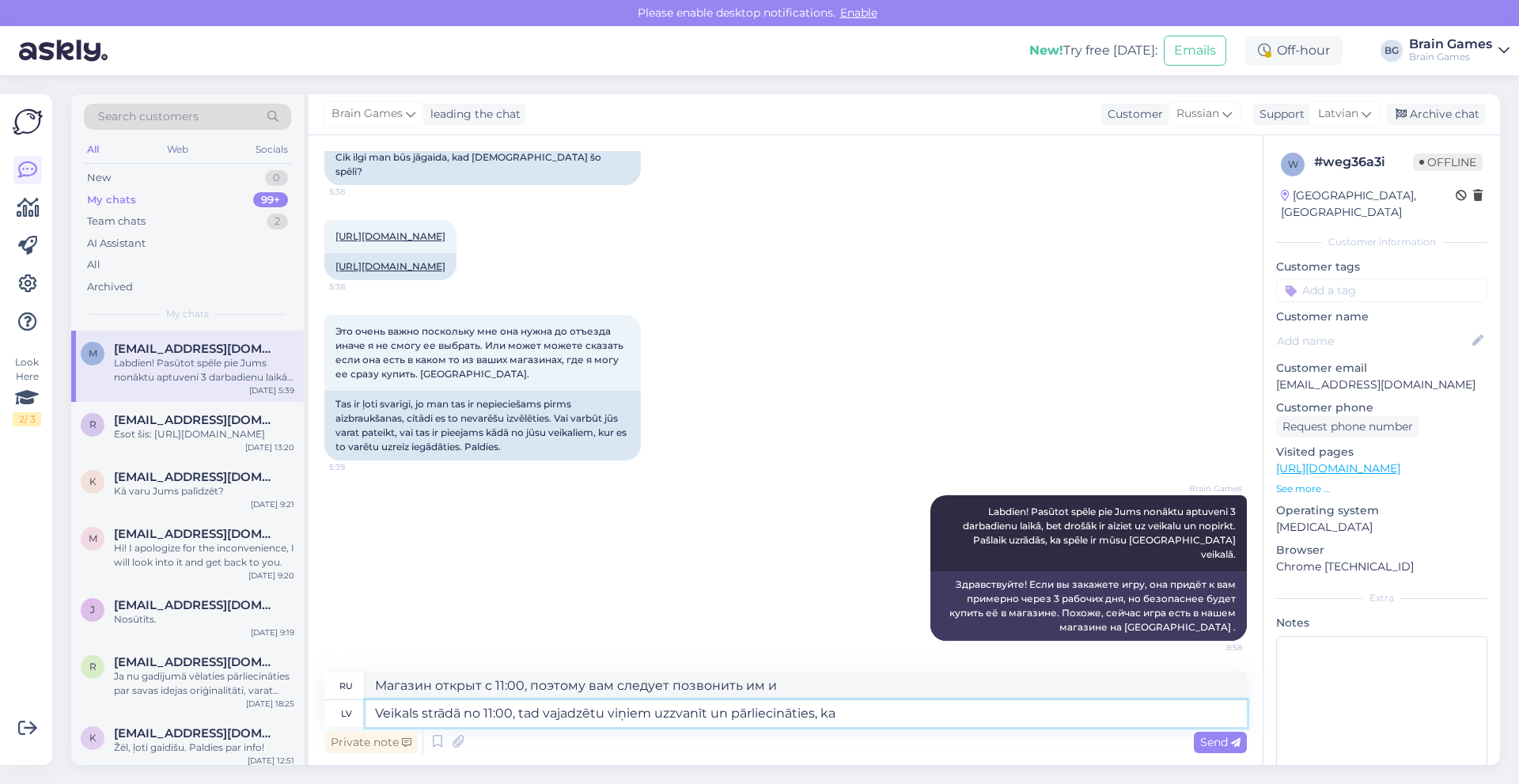
type textarea "Магазин открыт с 11:00, поэтому вам следует позвонить им и уточнить."
type textarea "Veikals strādā no 11:00, tad vajadzētu viņiem uzzvanīt un pārliecināties, ka sp…"
type textarea "Магазин открыт с 11:00, поэтому вам следует позвонить им и убедиться, что игра …"
type textarea "Veikals strādā no 11:00, tad vajadzētu viņiem uzzvanīt un pārliecināties, ka sp…"
type textarea "Магазин открывается с 11:00, поэтому вам следует позвонить им и убедиться, что …"
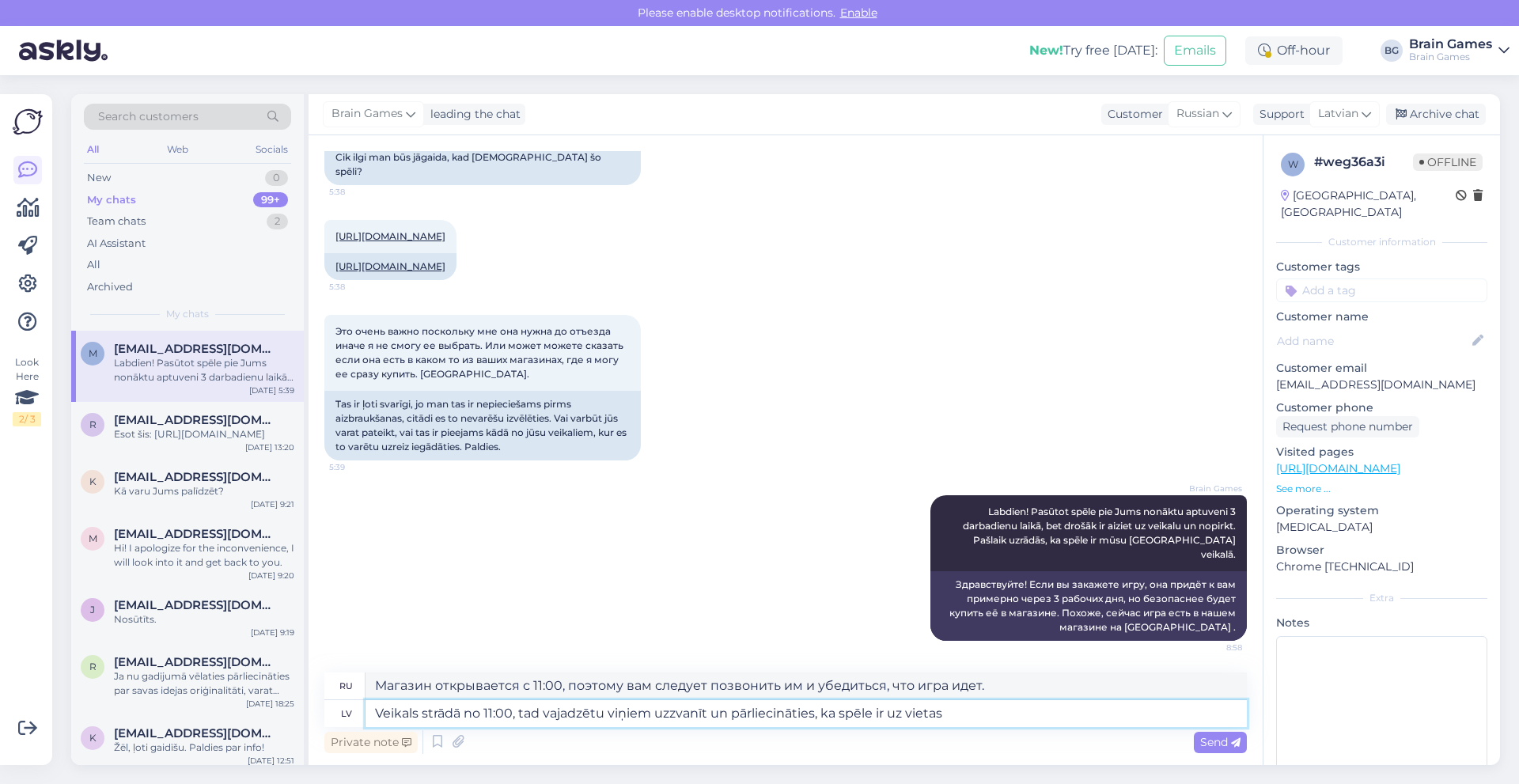
type textarea "Veikals strādā no 11:00, tad vajadzētu viņiem uzzvanīt un pārliecināties, ka sp…"
type textarea "Магазин открывается с 11:00, поэтому вам следует позвонить им и убедиться, что …"
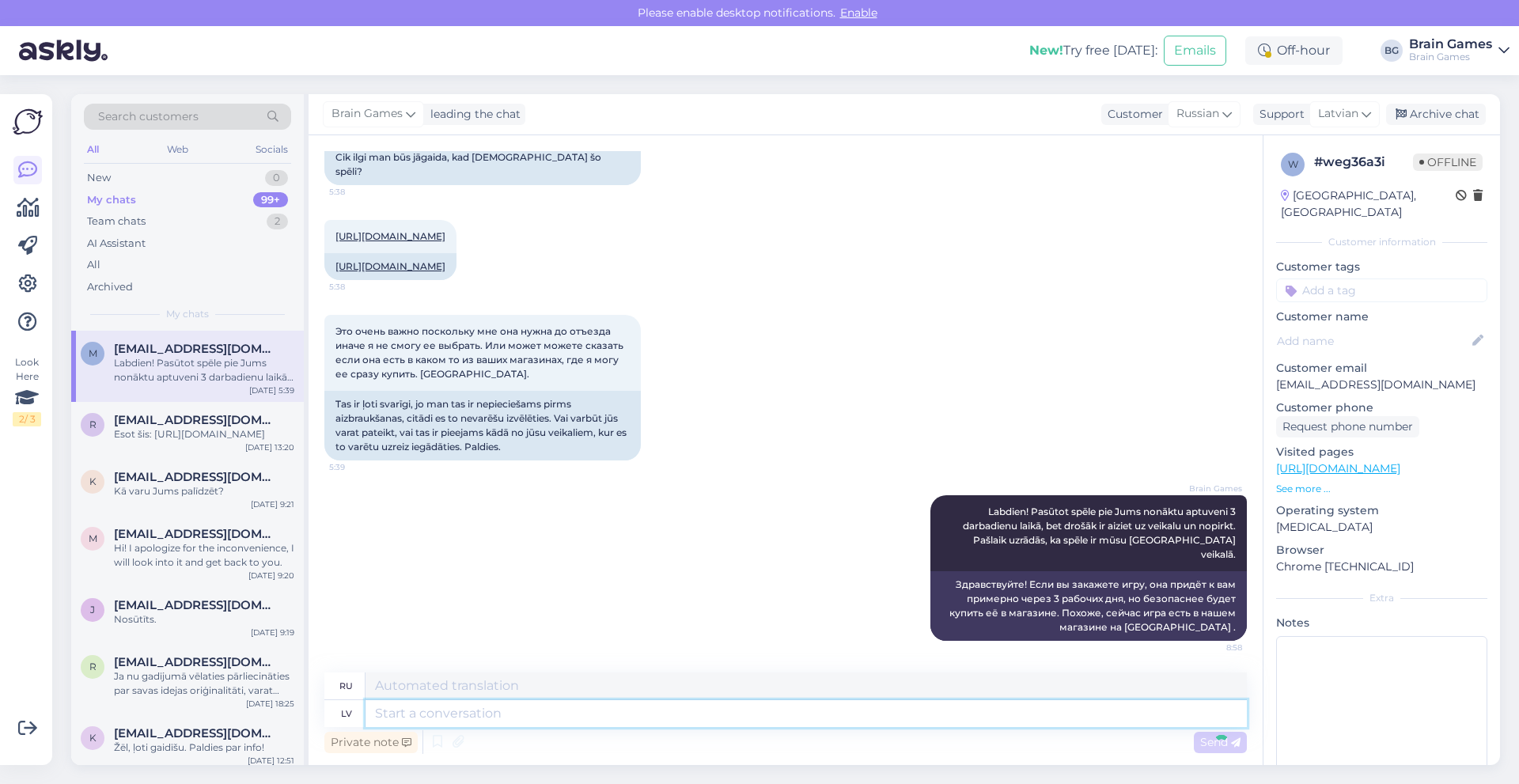
scroll to position [428, 0]
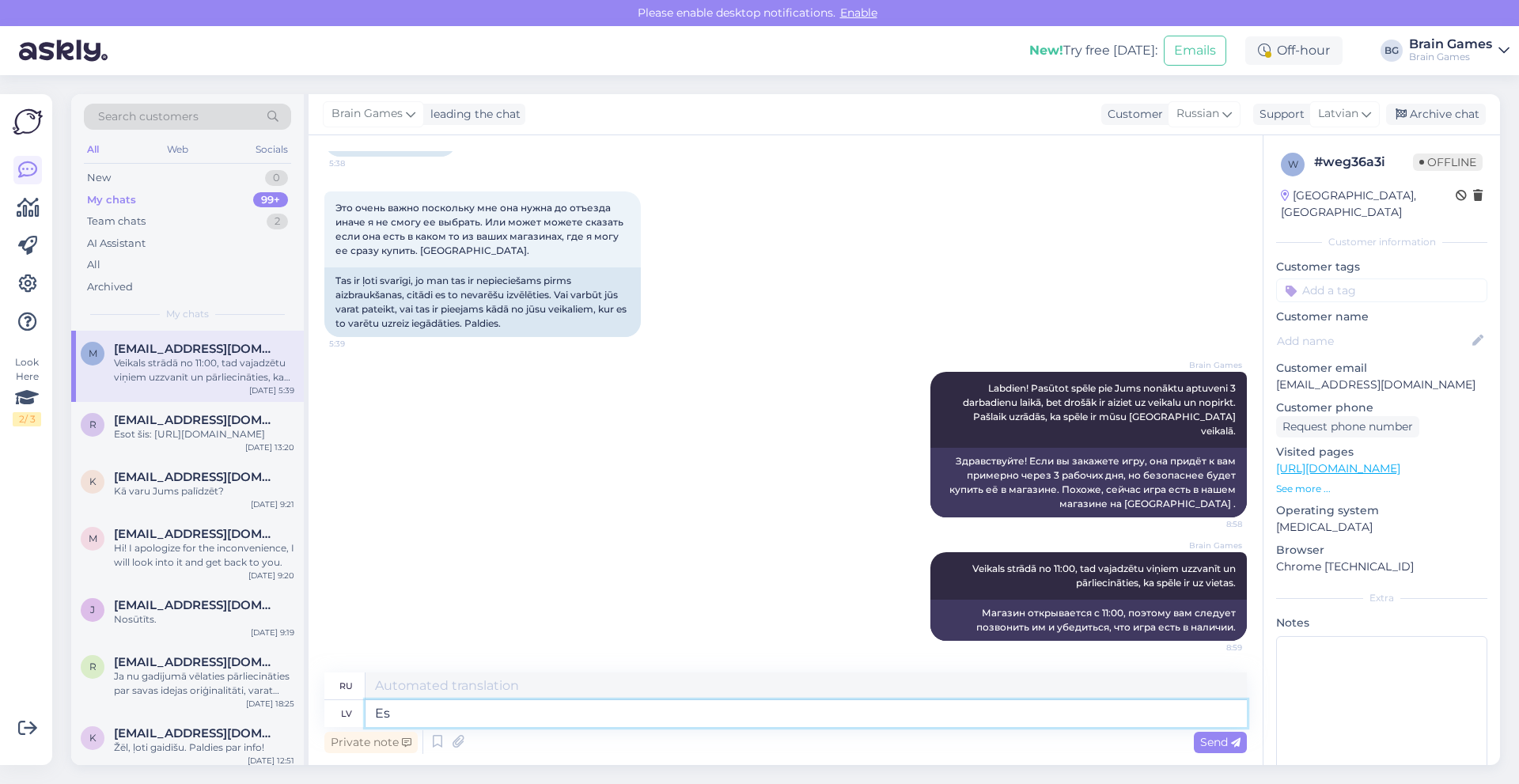
type textarea "Es t"
type textarea "я"
type textarea "Es to v"
type textarea "Я делаю это"
type textarea "Es to varu"
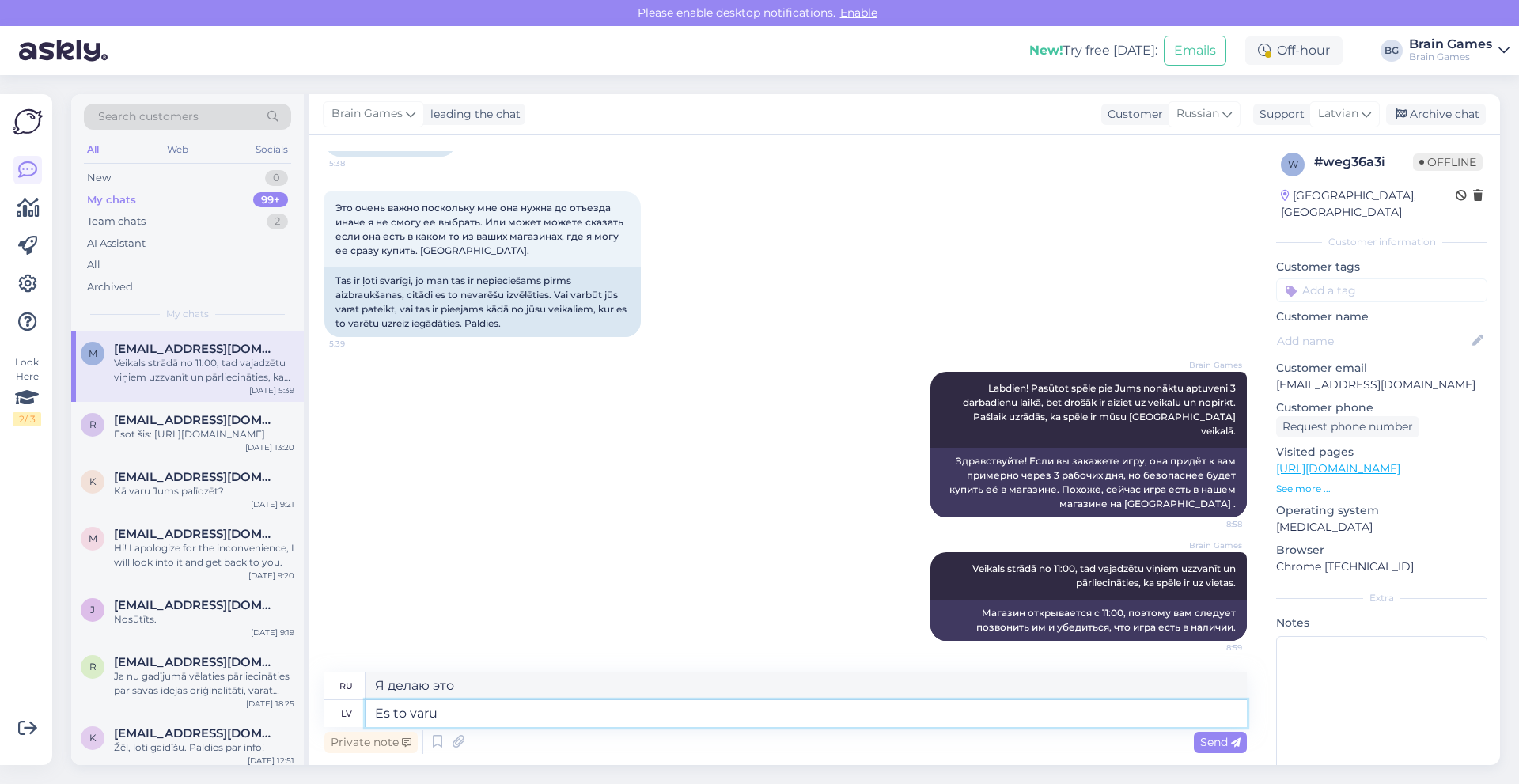
type textarea "Я могу сделать это."
type textarea "Es to varu izdarīt ub"
type textarea "Я могу это сделать, уб"
type textarea "Es to varu izdarīt un ta"
type textarea "Я могу это сделать и"
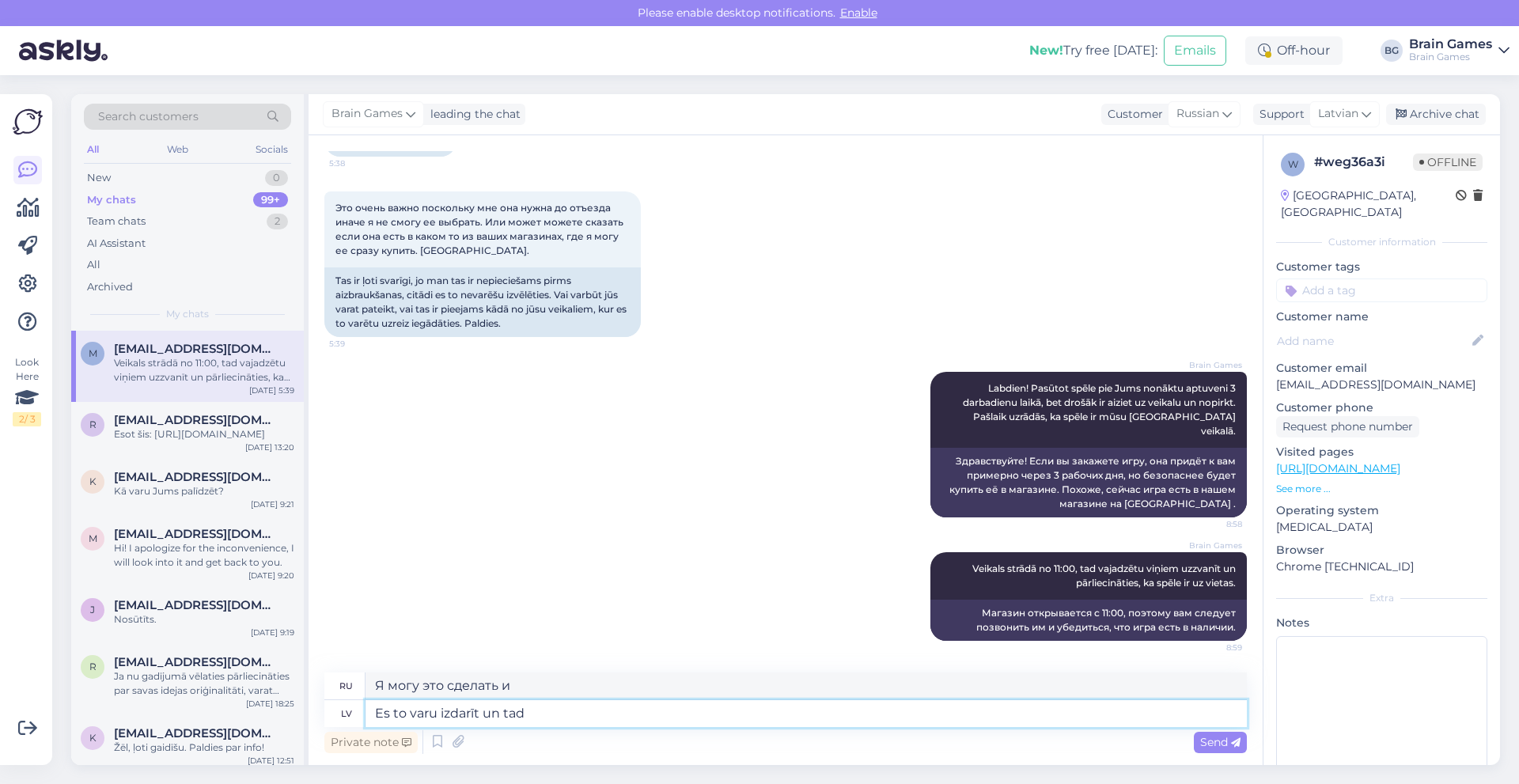
type textarea "Es to varu izdarīt un tad J"
type textarea "Я могу это сделать, и тогда"
type textarea "Es to varu izdarīt un tad Jums pa"
type textarea "Я могу это сделать, а потом ты"
type textarea "Es to varu izdarīt un tad Jums padot"
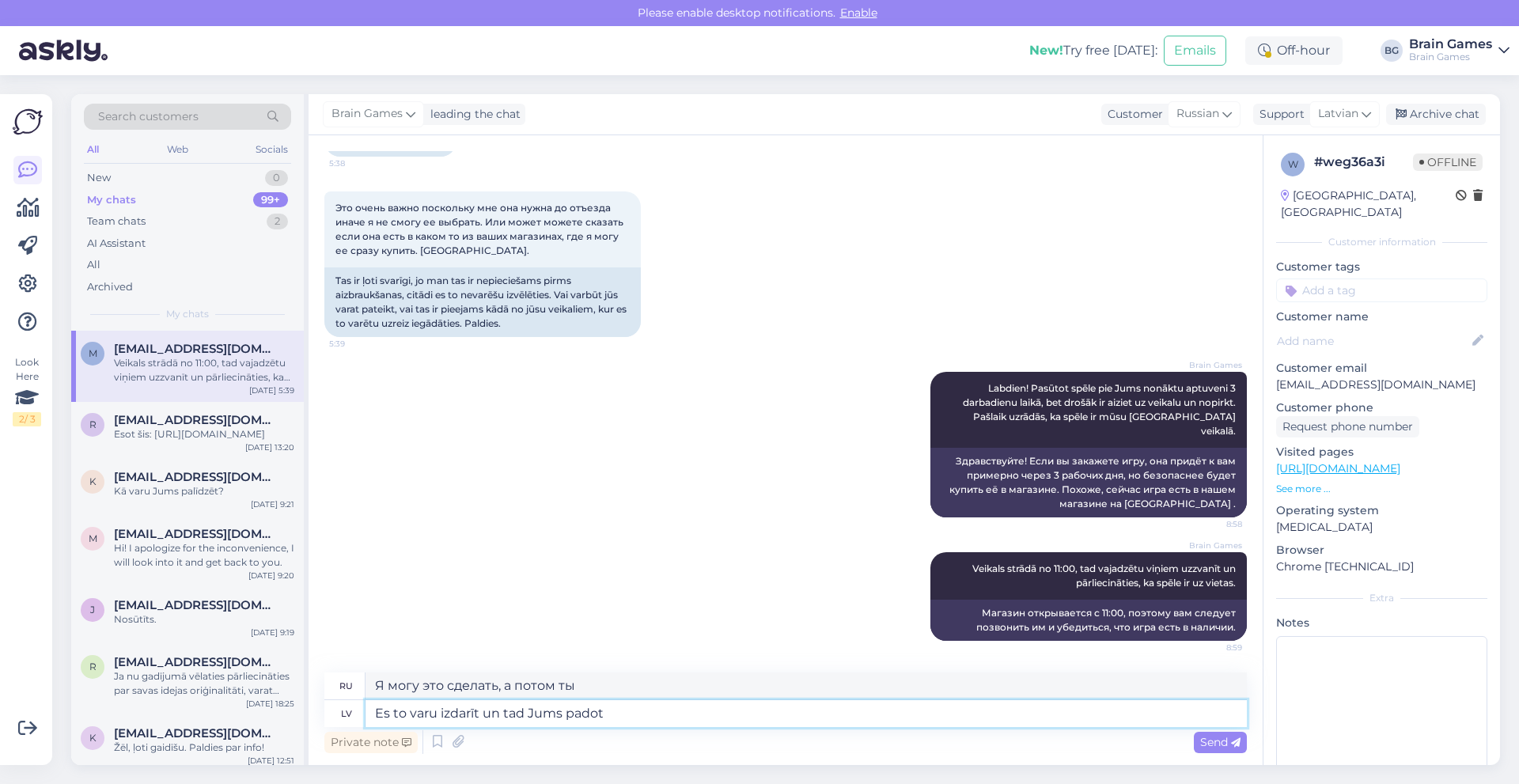
type textarea "Я могу это сделать и передать вам."
type textarea "Es to varu izdarīt un tad Jums padot ziņu,"
type textarea "Я могу это сделать и дать вам знать."
type textarea "Es to varu izdarīt un tad Jums padot ziņu, v"
type textarea "Я могу это сделать и потом дать вам знать,"
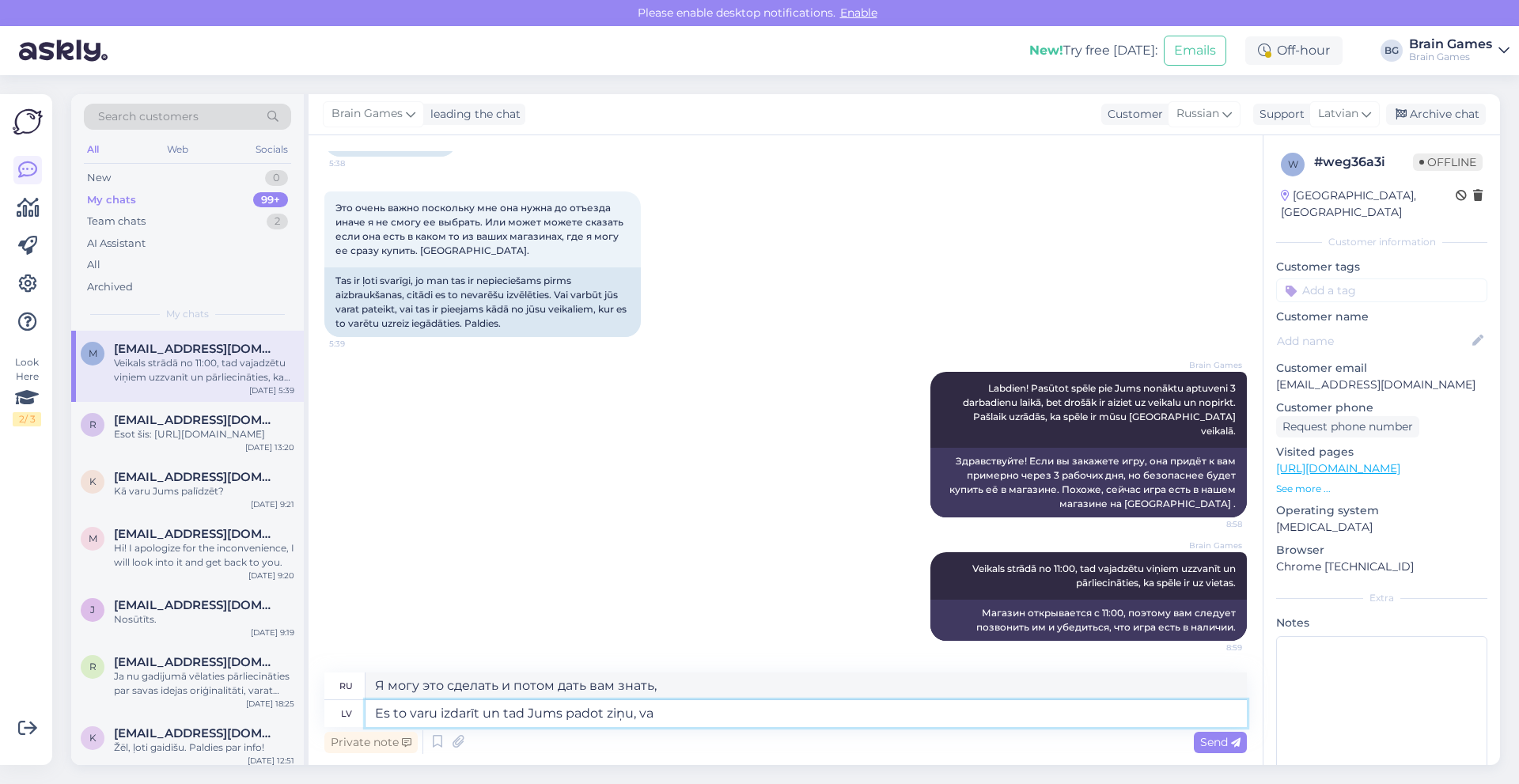
type textarea "Es to varu izdarīt un tad Jums padot ziņu, va i"
type textarea "Я могу это сделать и дать вам знать, хорошо?"
type textarea "Es to varu izdarīt un tad Jums padot ziņu, va ispē"
type textarea "Я могу это сделать, а затем дать вам знать, игра ли это."
type textarea "Es to varu izdarīt un tad Jums padot ziņu, vai"
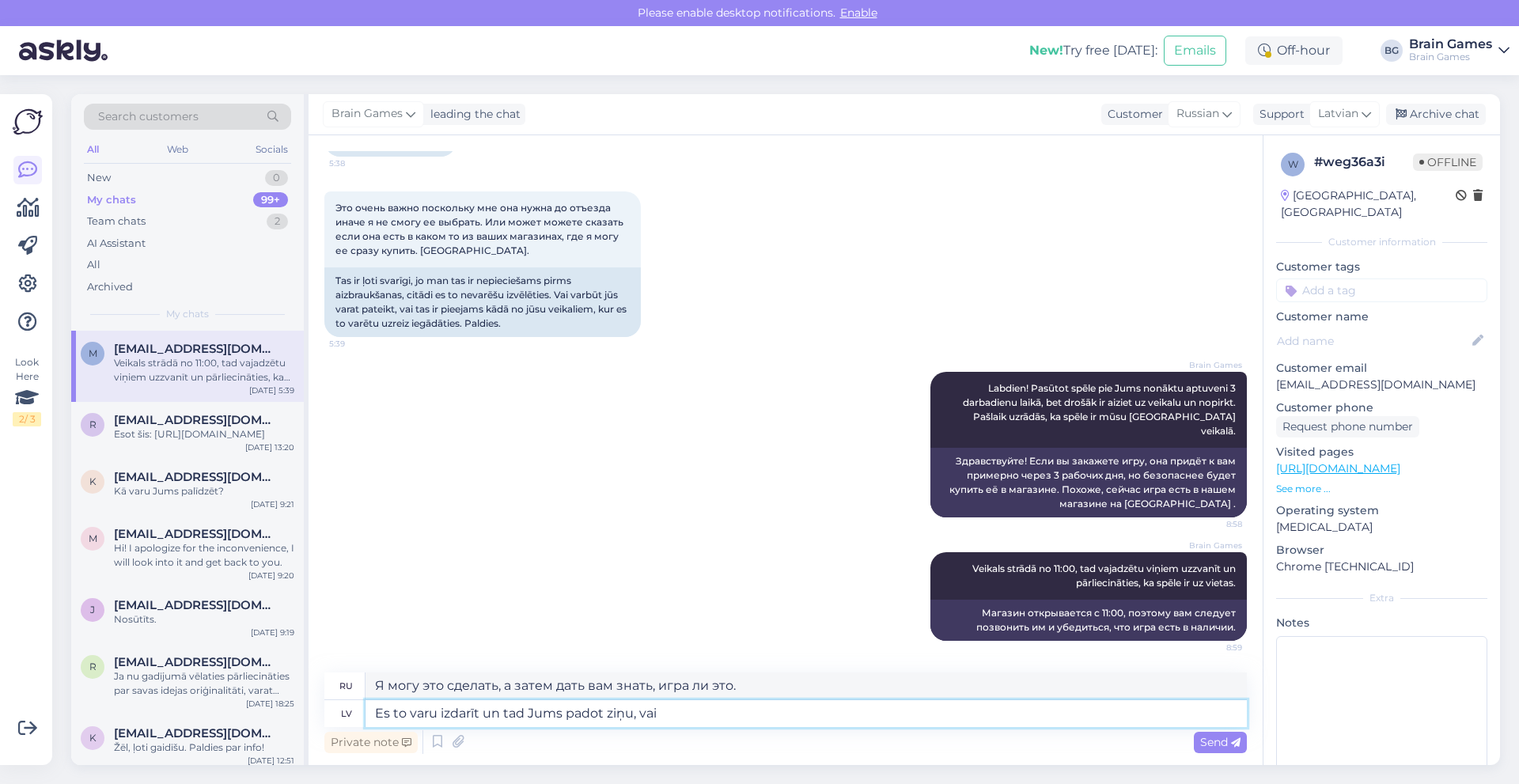
type textarea "Я могу это сделать и дать вам знать, хорошо?"
type textarea "Es to varu izdarīt un tad Jums padot ziņu, vai s"
type textarea "Я могу это сделать и потом дать вам знать, или"
type textarea "Es to varu izdarīt un tad Jums padot ziņu, vai spēle ir uz"
type textarea "Я могу это сделать, а затем дать вам знать, если игра"
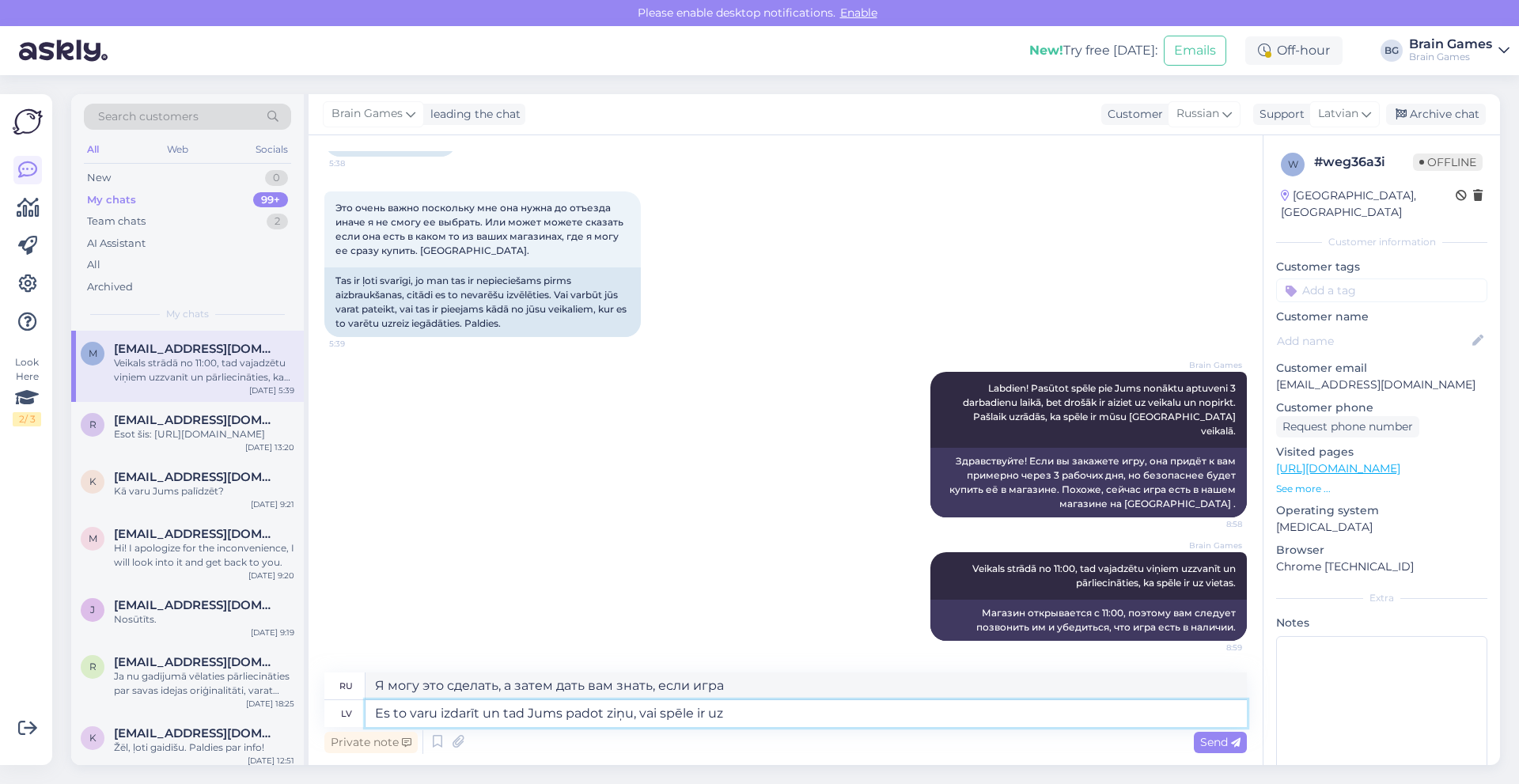
type textarea "Es to varu izdarīt un tad Jums padot ziņu, vai spēle ir uz v"
type textarea "Я могу это сделать, а затем дать вам знать, началась ли игра."
type textarea "Es to varu izdarīt un tad Jums padot ziņu, vai spēle ir uz vietas, vai"
type textarea "Я могу это сделать, а затем дать вам знать, если игра уже вышла,"
type textarea "Es to varu izdarīt un tad Jums padot ziņu, vai spēle ir uz vietas, vai na"
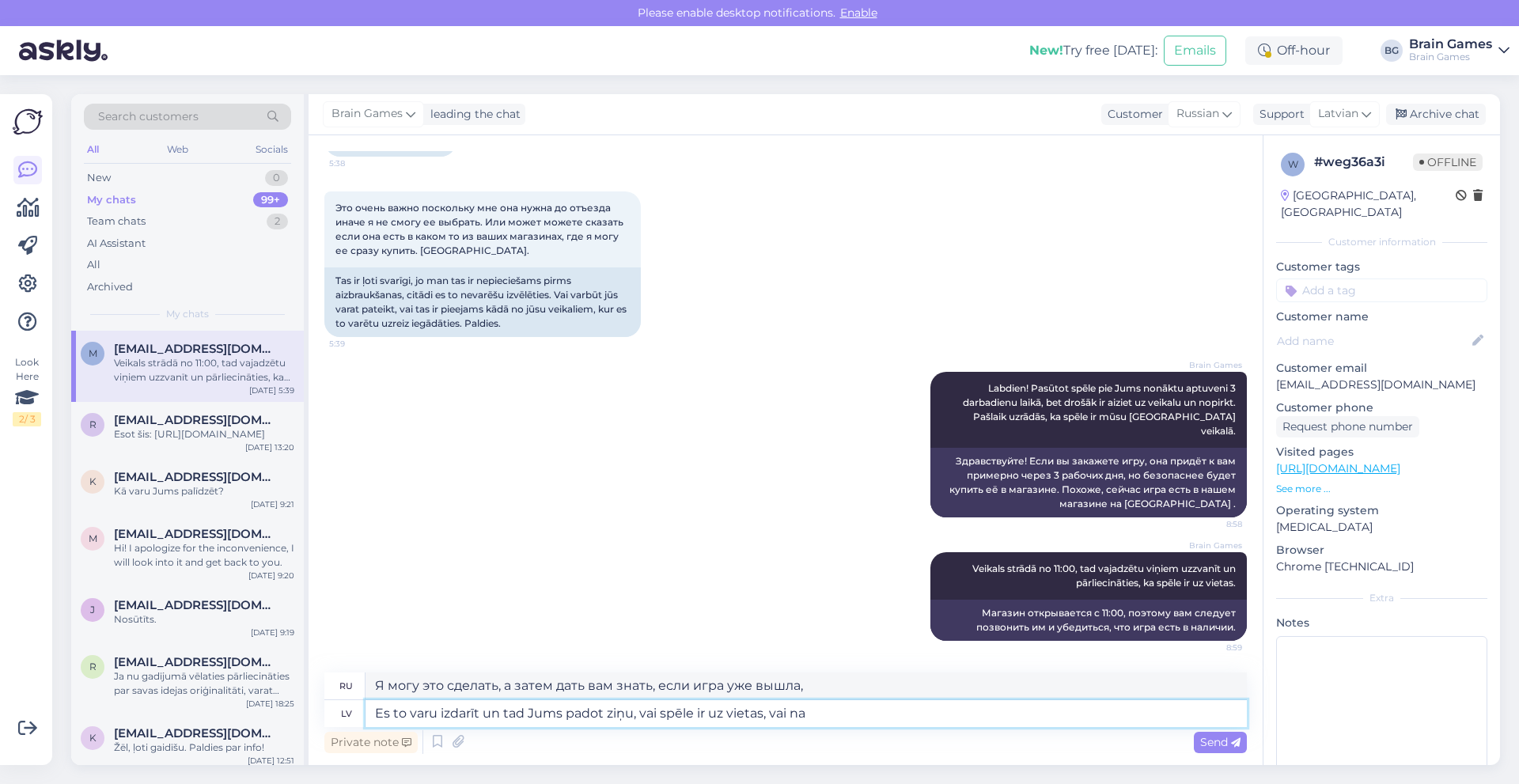
type textarea "Я могу это сделать, а затем дать вам знать, вышла игра или нет."
type textarea "Es to varu izdarīt un tad Jums padot ziņu, vai spēle ir uz vietas, vai nav."
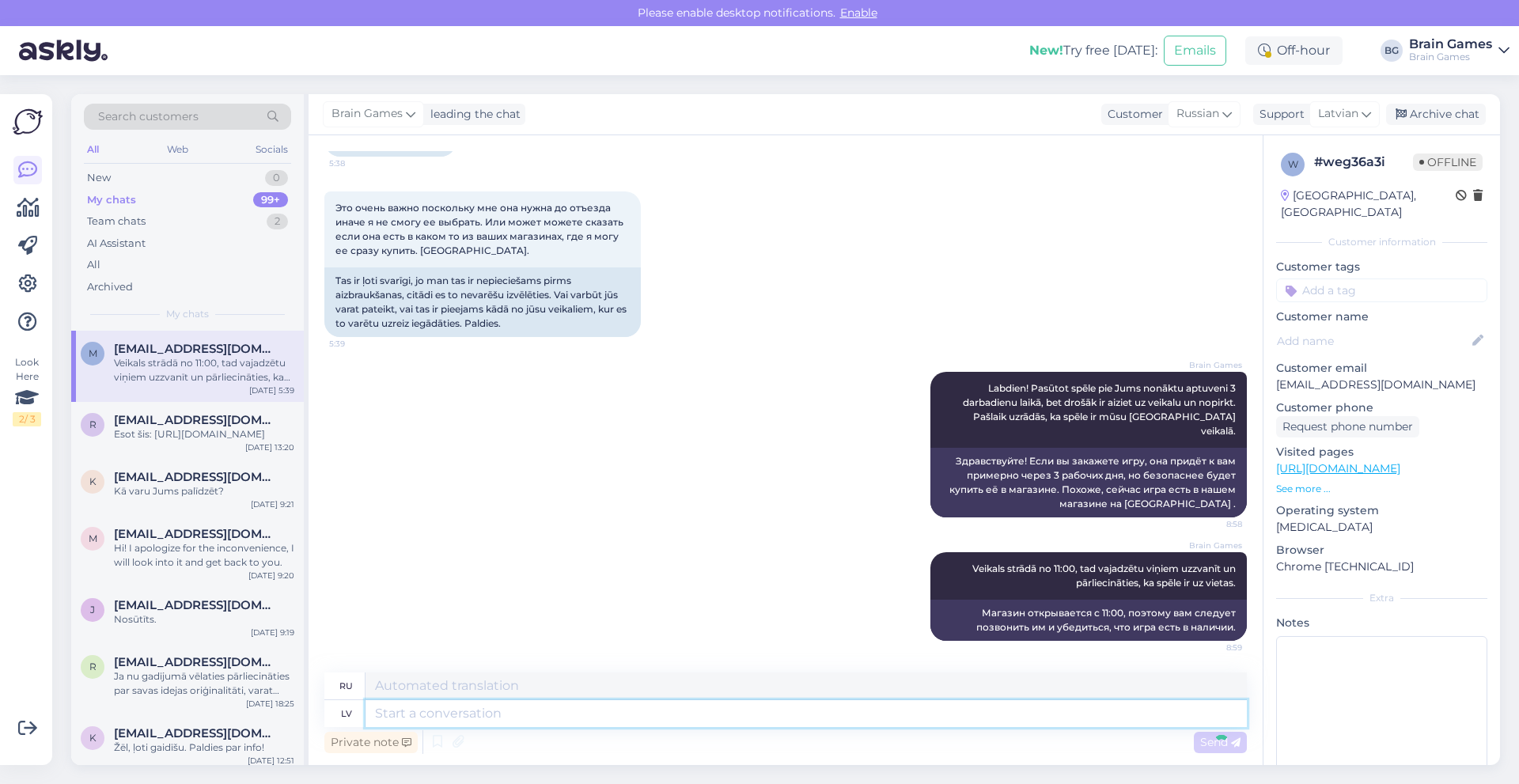
scroll to position [551, 0]
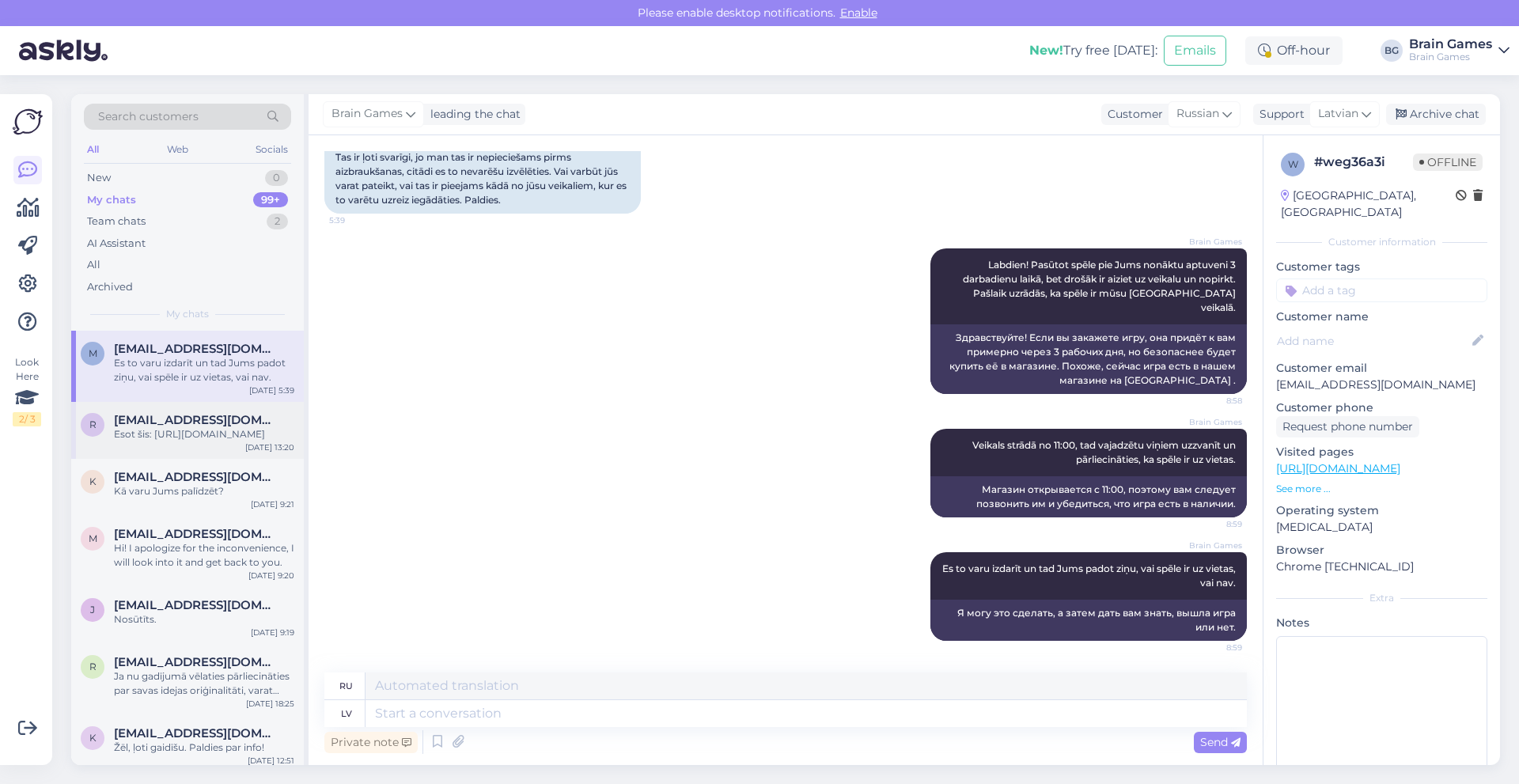
click at [209, 442] on div "Esot šis: [URL][DOMAIN_NAME]" at bounding box center [204, 433] width 180 height 14
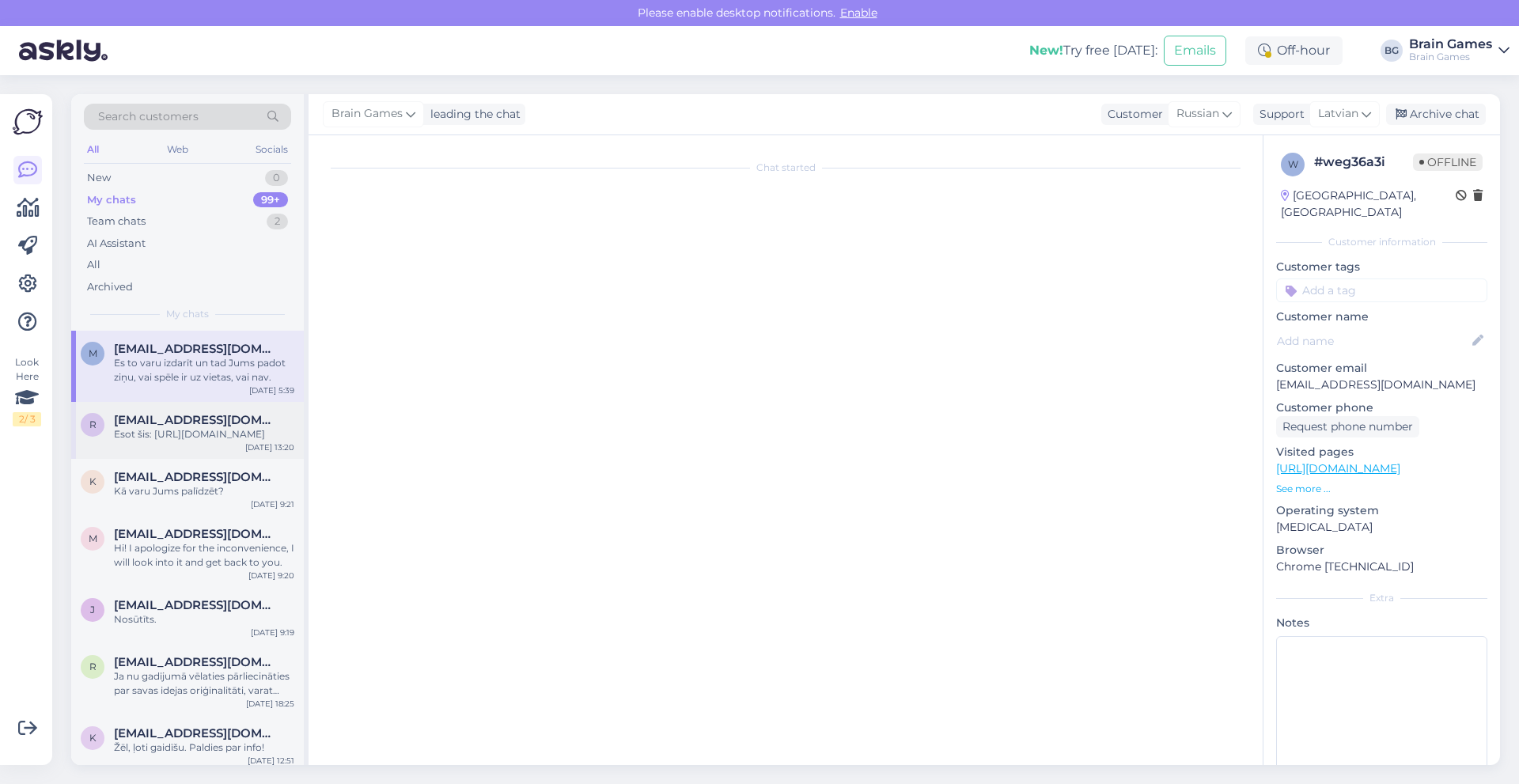
scroll to position [0, 0]
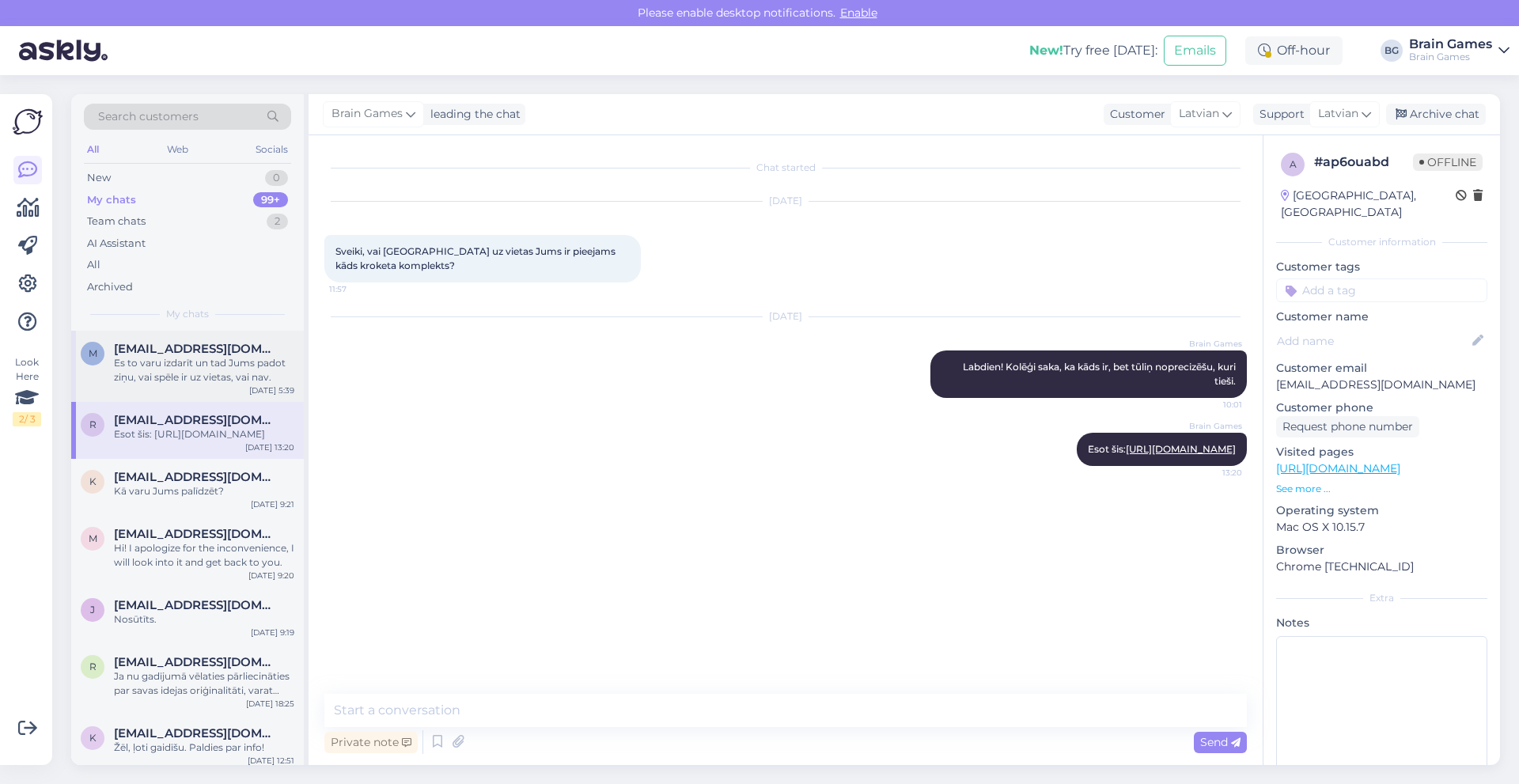
click at [203, 381] on div "Es to varu izdarīt un tad Jums padot ziņu, vai spēle ir uz vietas, vai nav." at bounding box center [204, 370] width 180 height 29
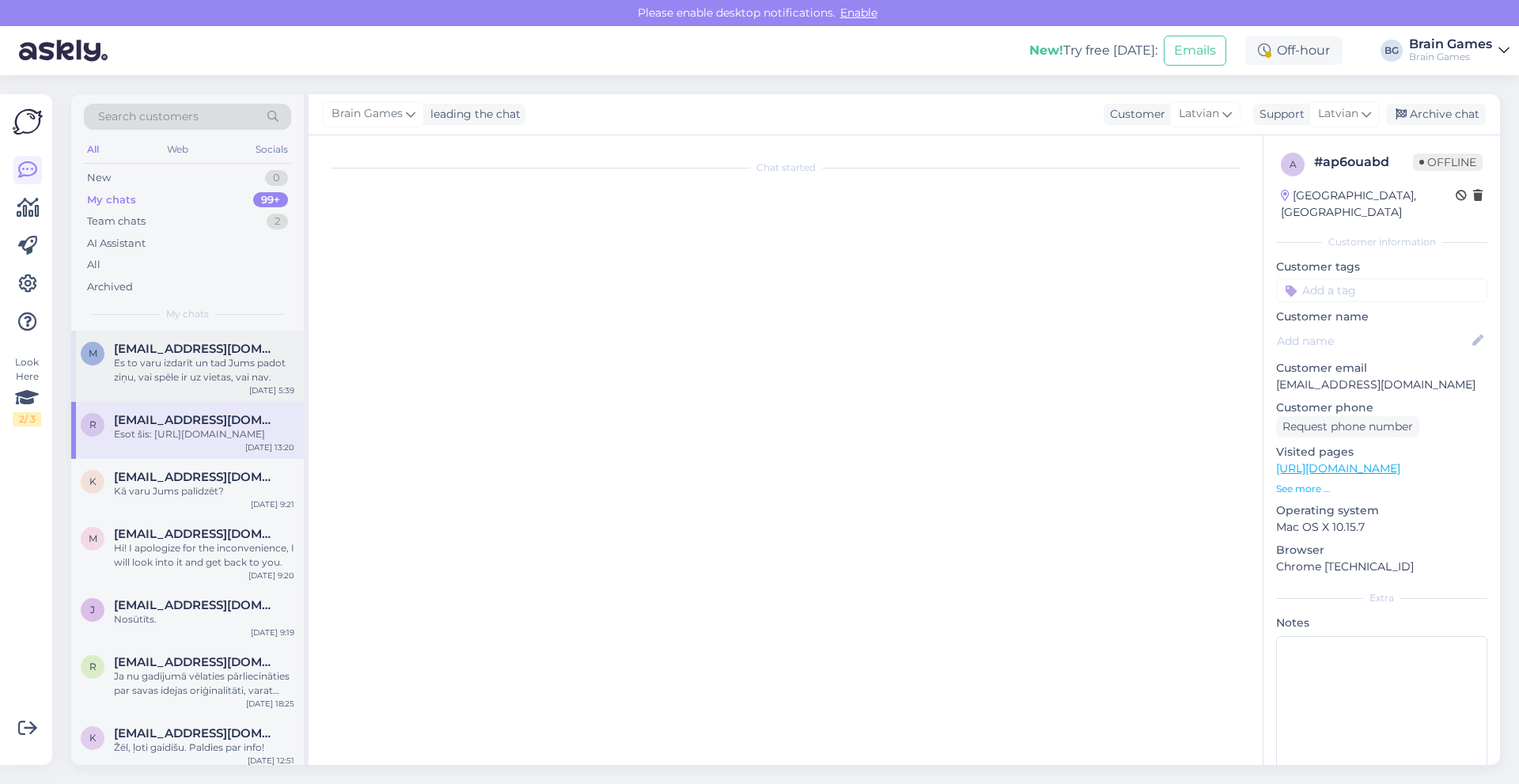
scroll to position [465, 0]
